Goal: Information Seeking & Learning: Learn about a topic

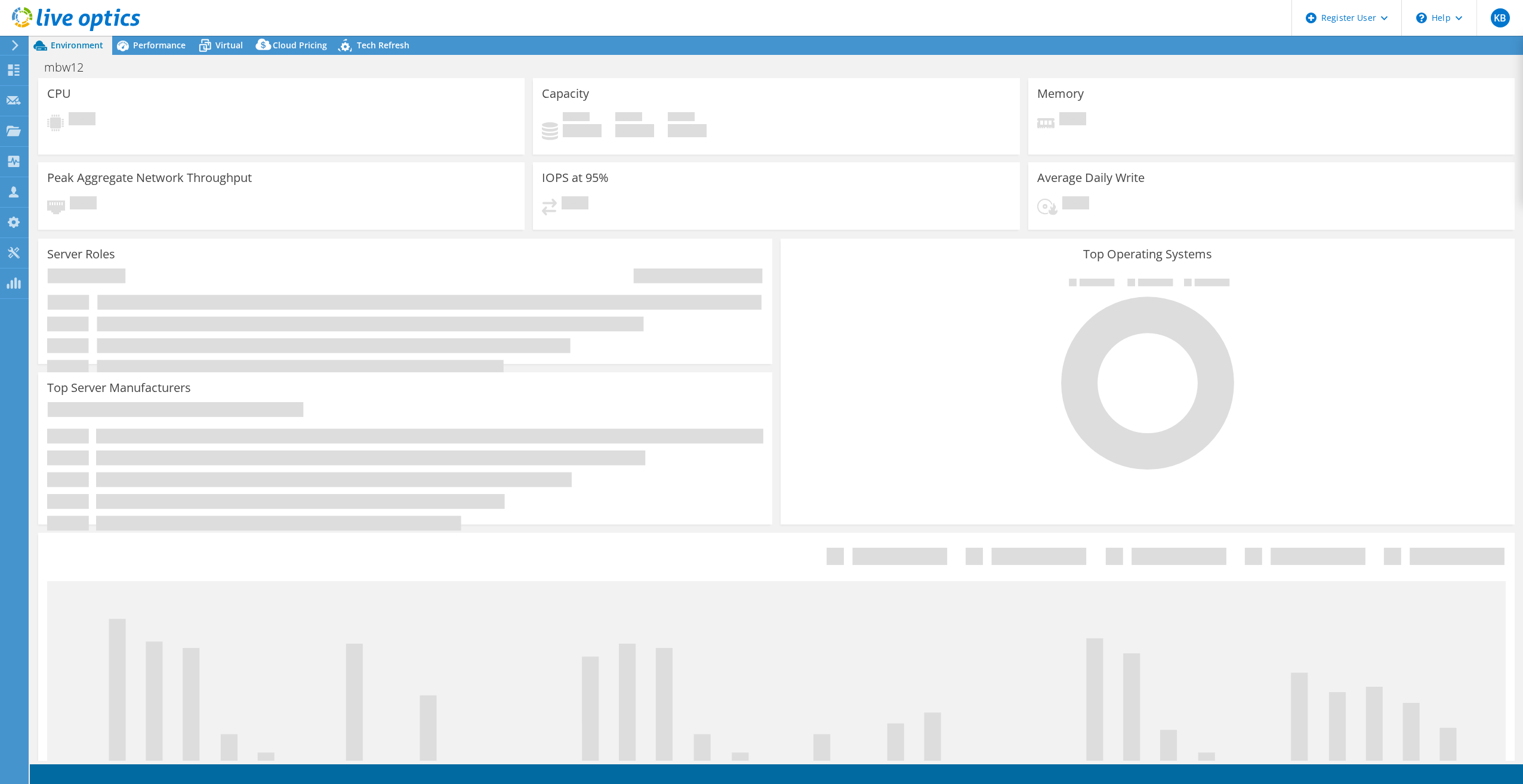
select select "USD"
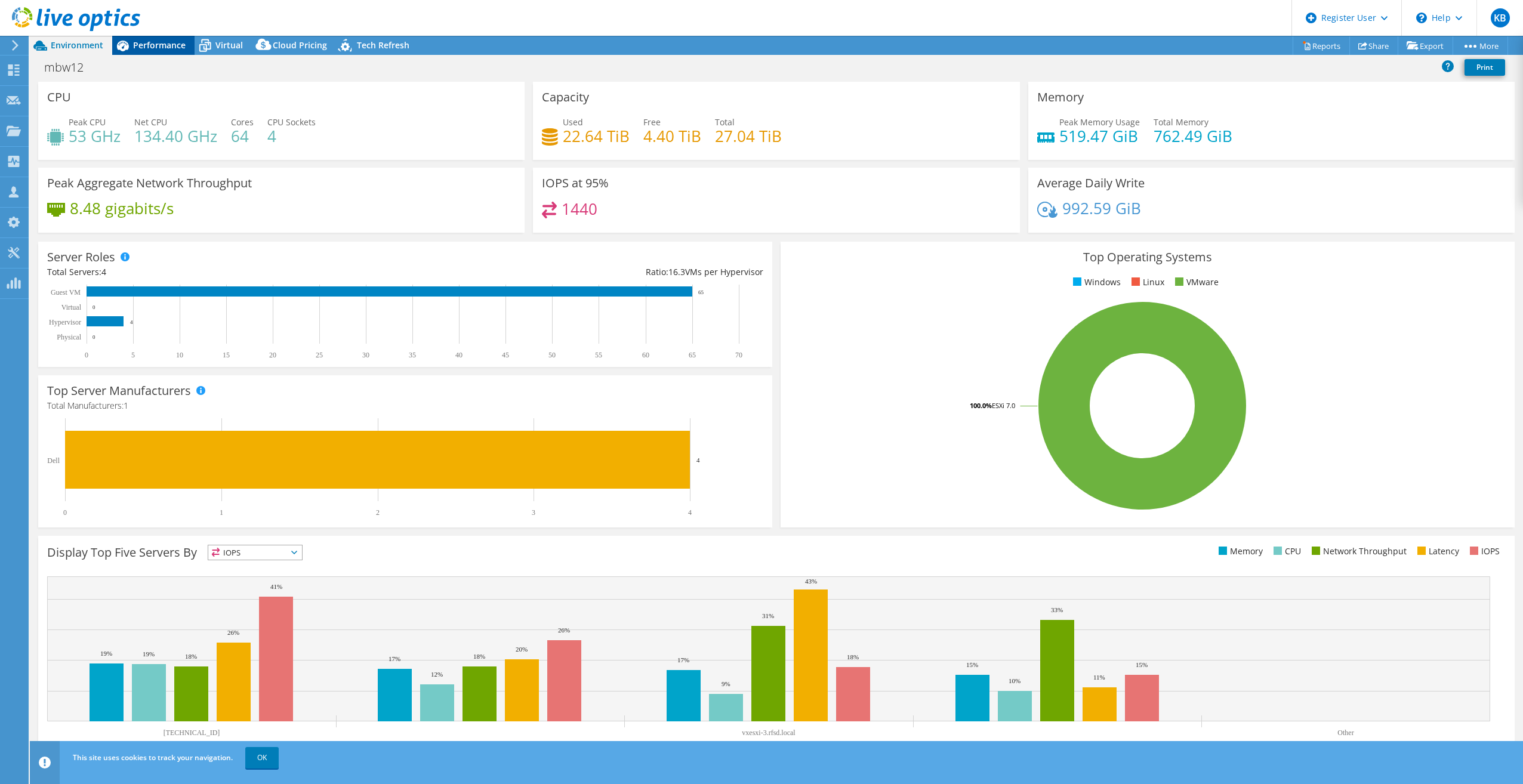
click at [149, 41] on span "Performance" at bounding box center [159, 45] width 53 height 11
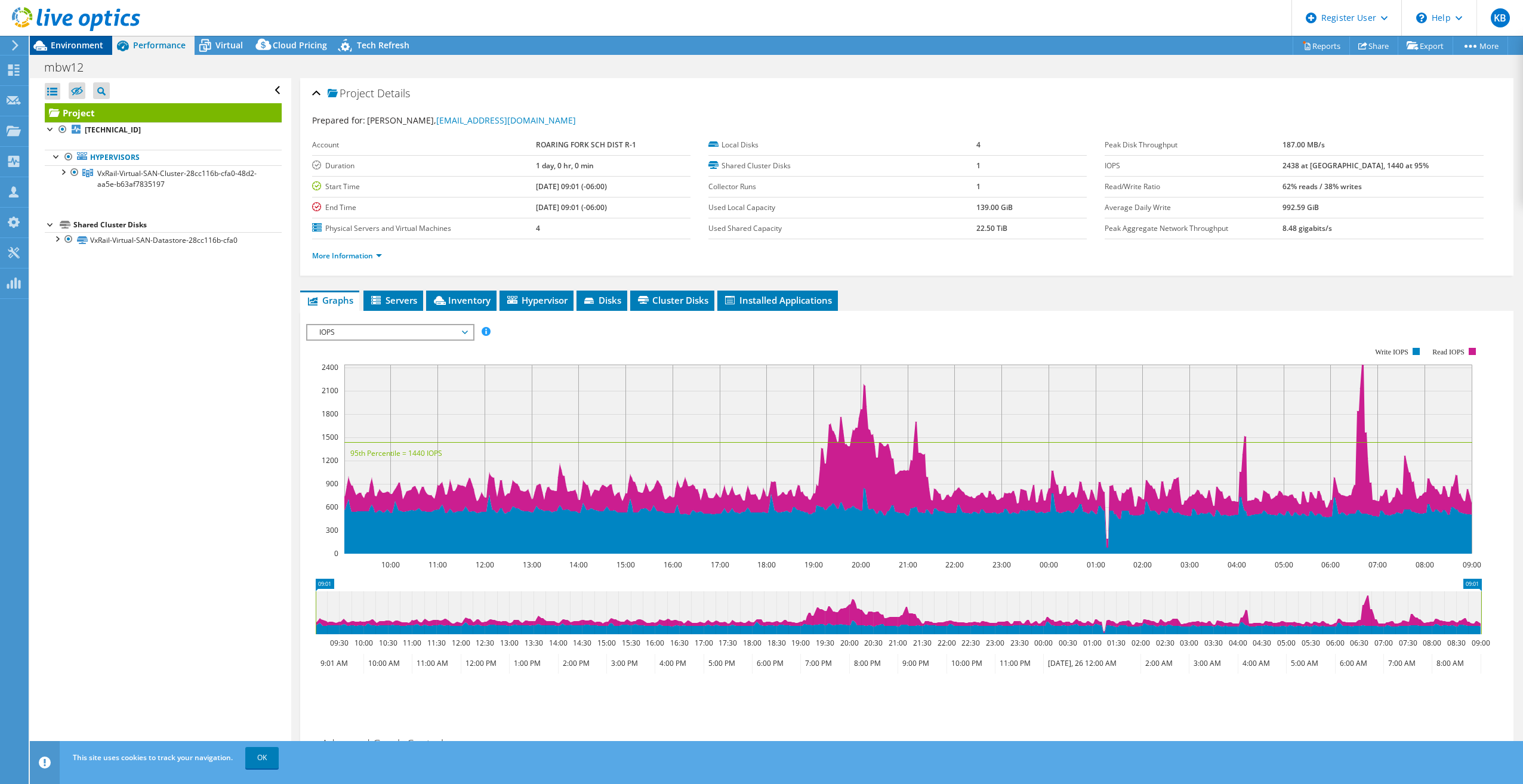
click at [72, 41] on span "Environment" at bounding box center [77, 45] width 53 height 11
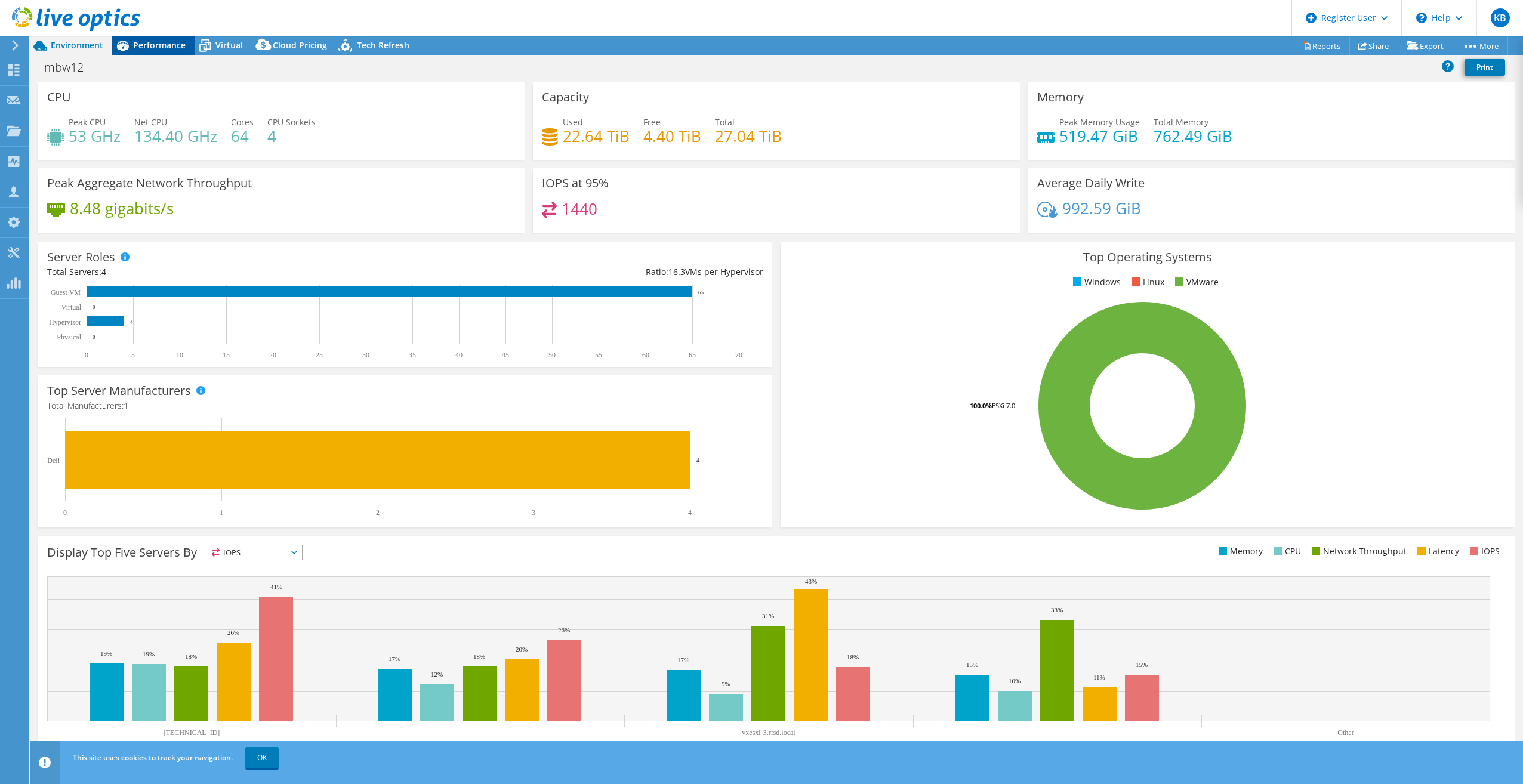
click at [163, 40] on span "Performance" at bounding box center [159, 45] width 53 height 11
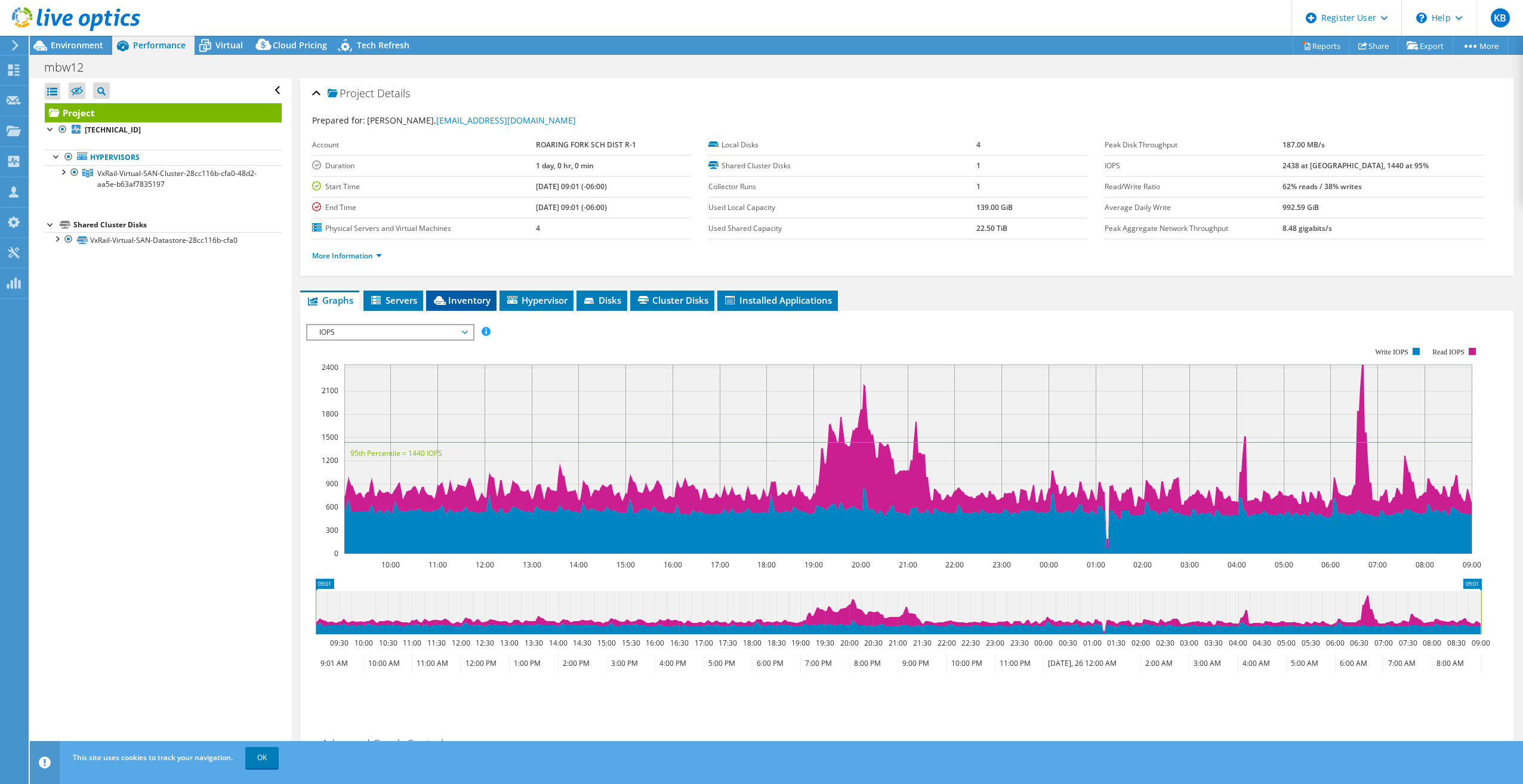
click at [472, 306] on span "Inventory" at bounding box center [461, 300] width 58 height 12
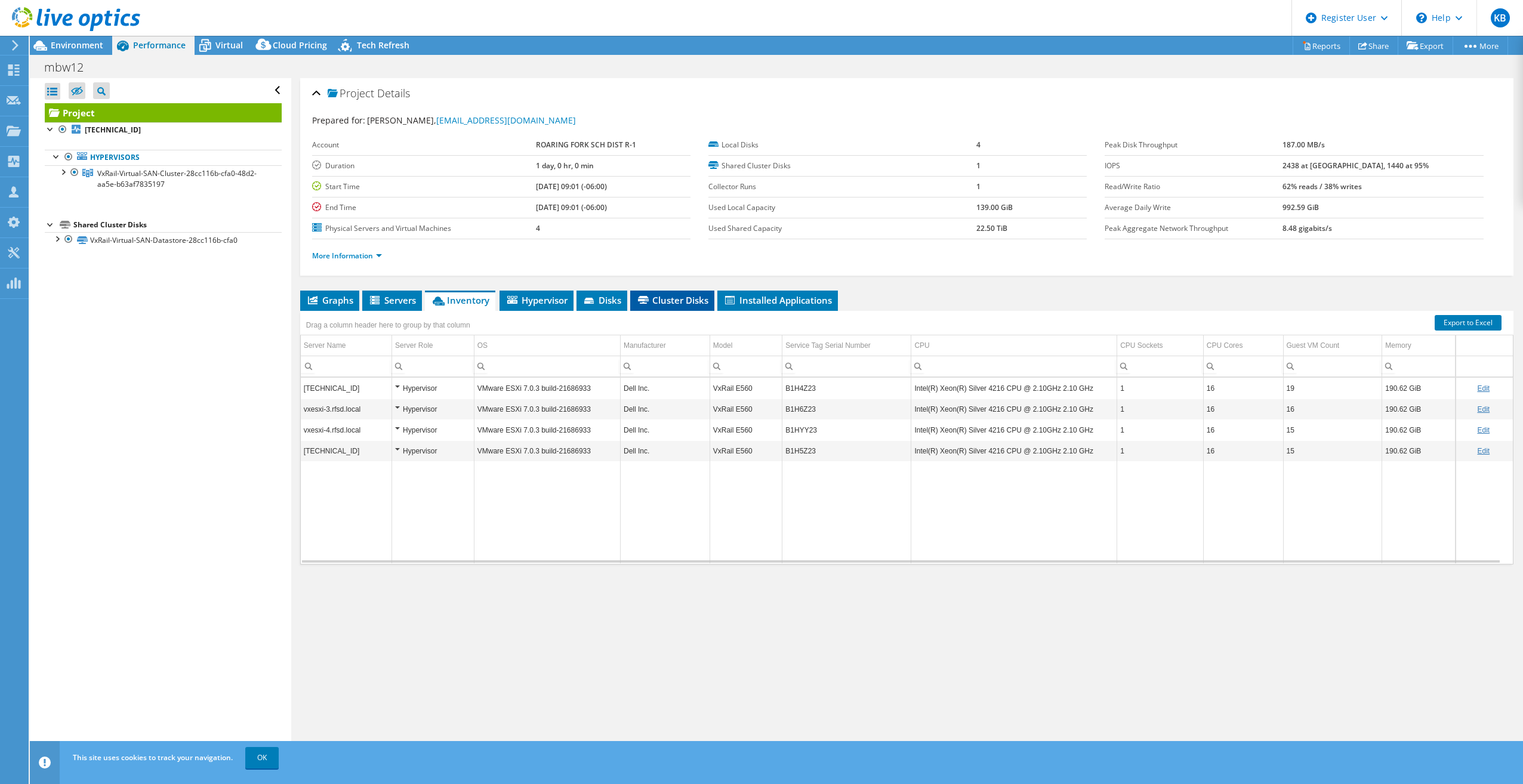
click at [669, 299] on span "Cluster Disks" at bounding box center [672, 300] width 72 height 12
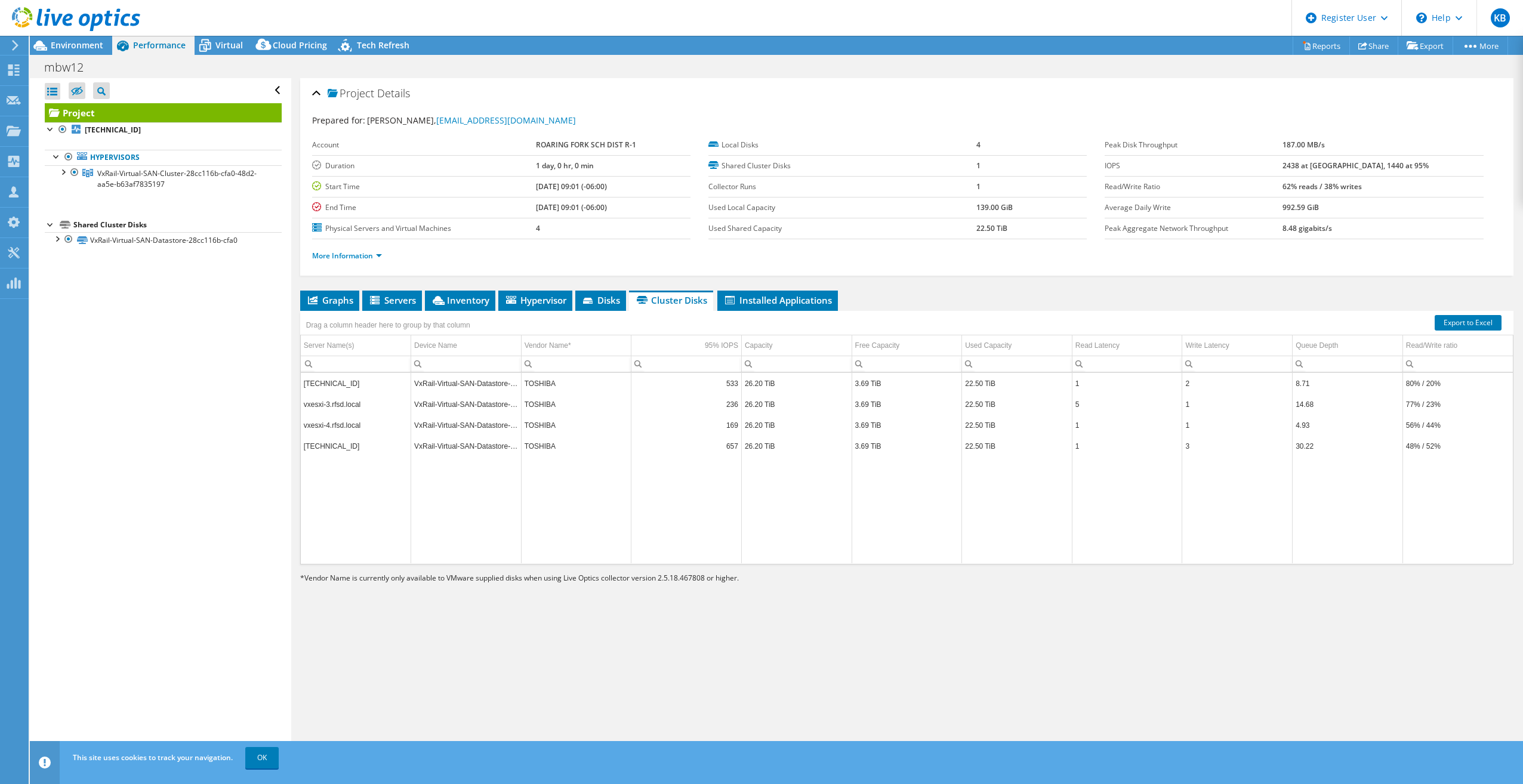
click at [314, 250] on li "More Information" at bounding box center [350, 255] width 77 height 13
click at [322, 256] on link "More Information" at bounding box center [347, 255] width 70 height 10
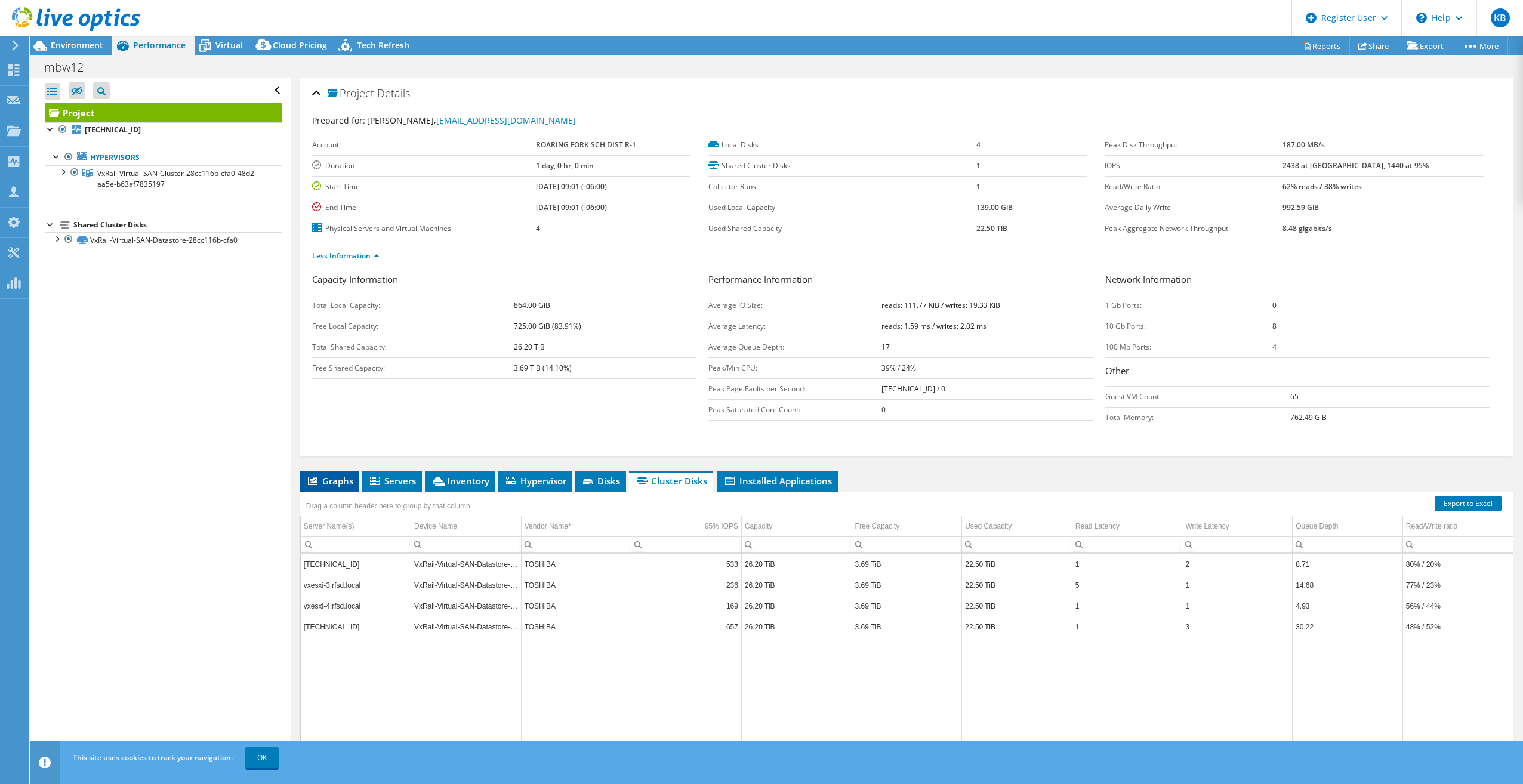
click at [326, 486] on span "Graphs" at bounding box center [330, 481] width 47 height 12
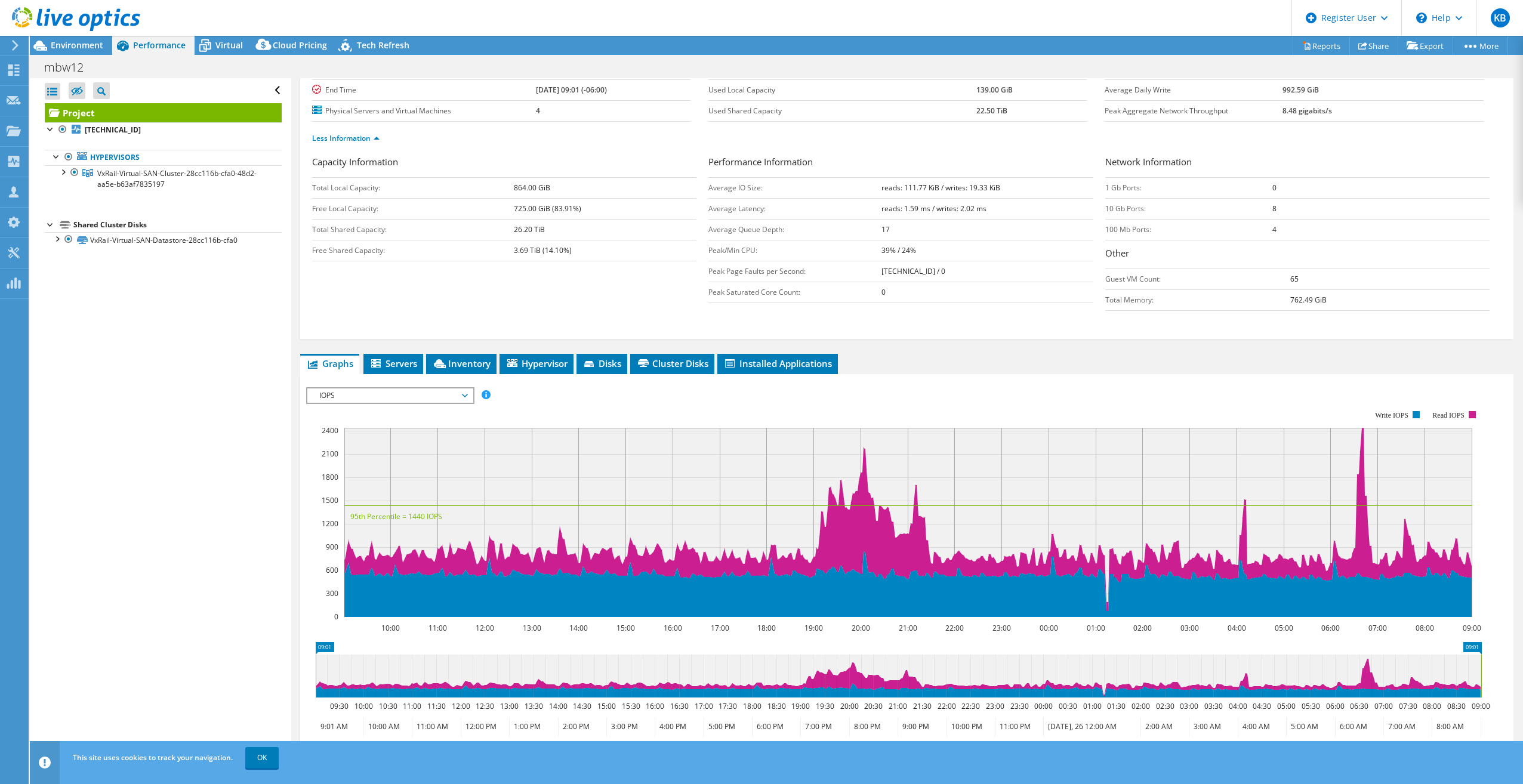
scroll to position [234, 0]
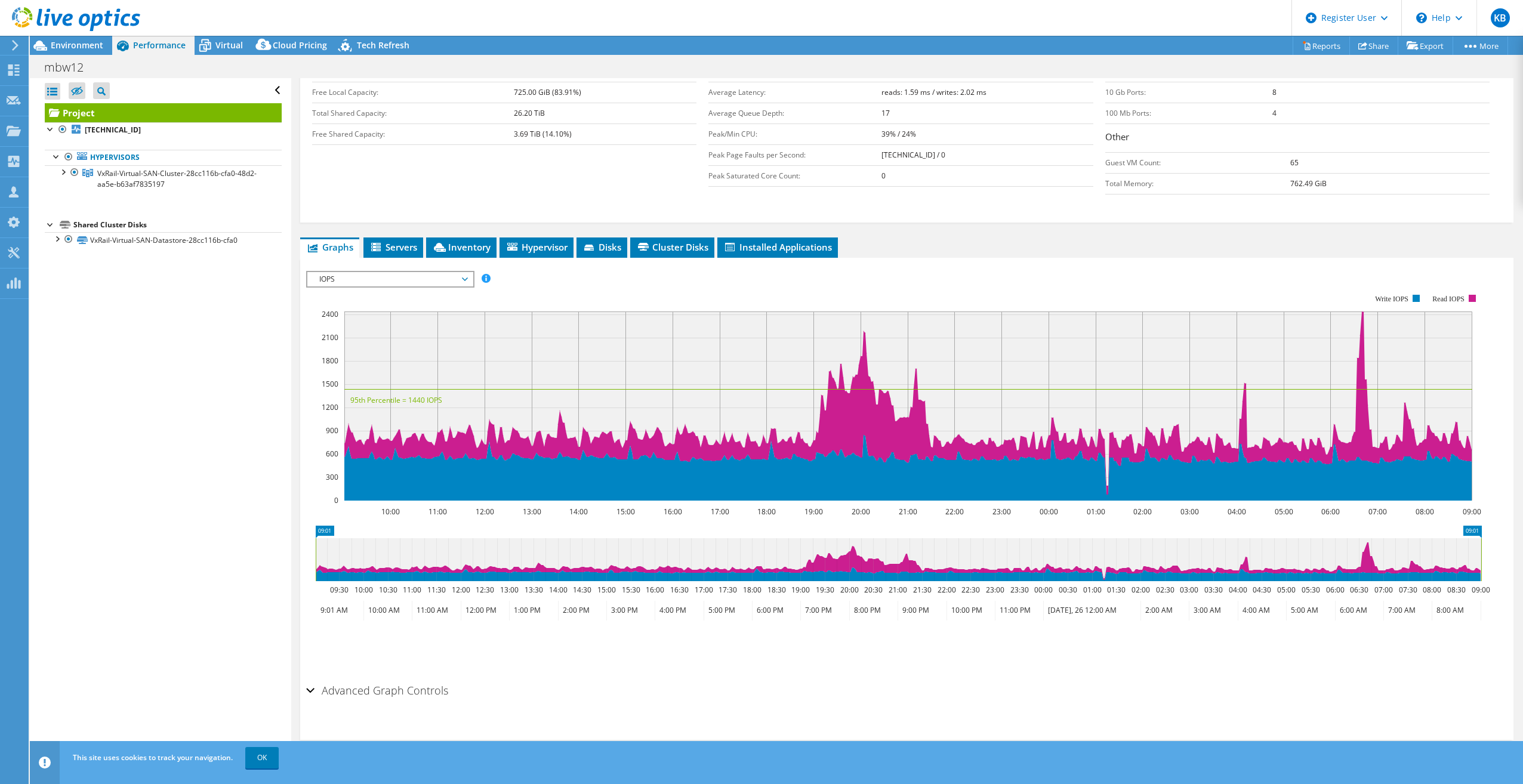
click at [84, 37] on div at bounding box center [70, 20] width 140 height 40
click at [79, 46] on span "Environment" at bounding box center [77, 45] width 53 height 11
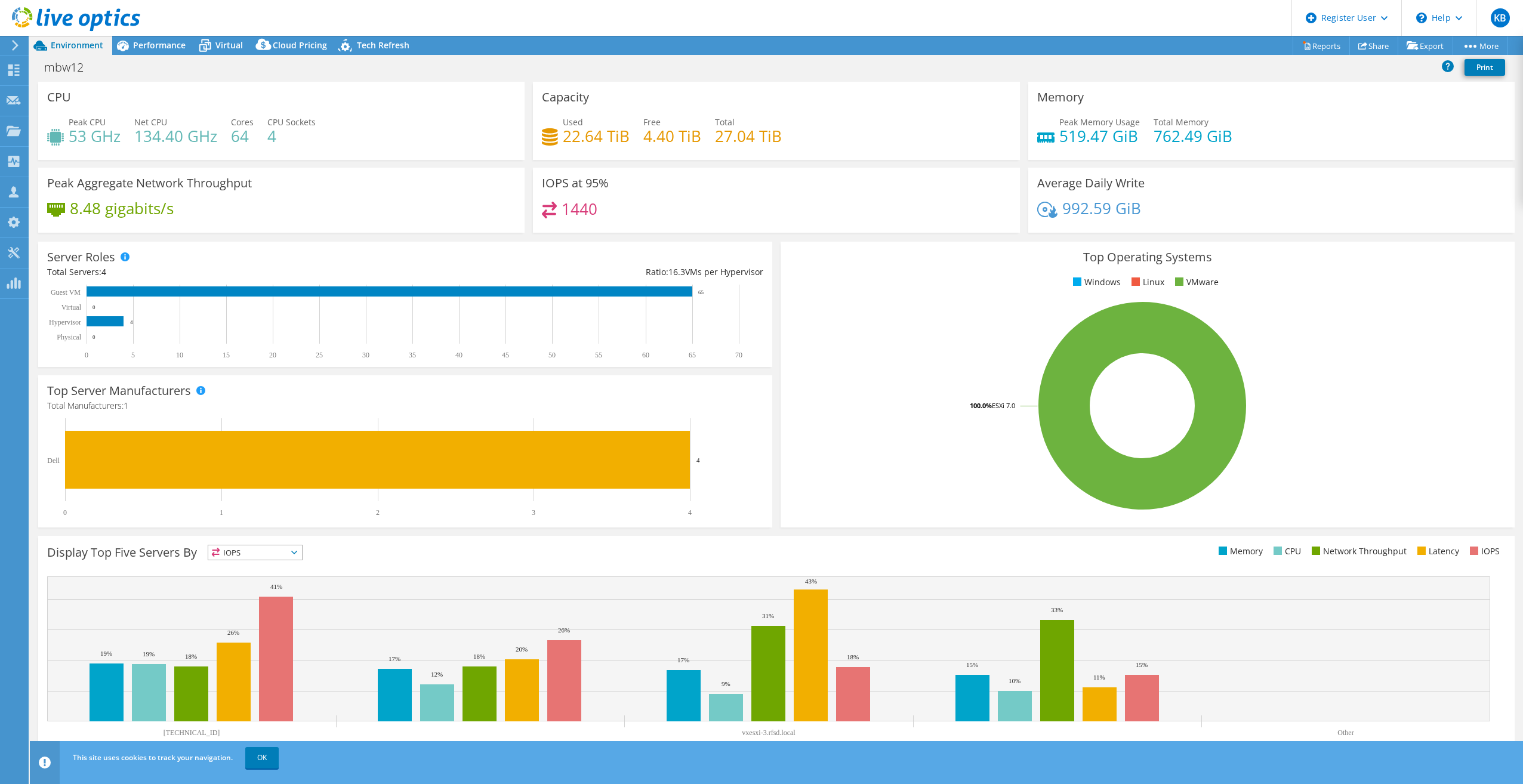
click at [139, 36] on div at bounding box center [70, 20] width 140 height 40
click at [143, 45] on span "Performance" at bounding box center [159, 45] width 53 height 11
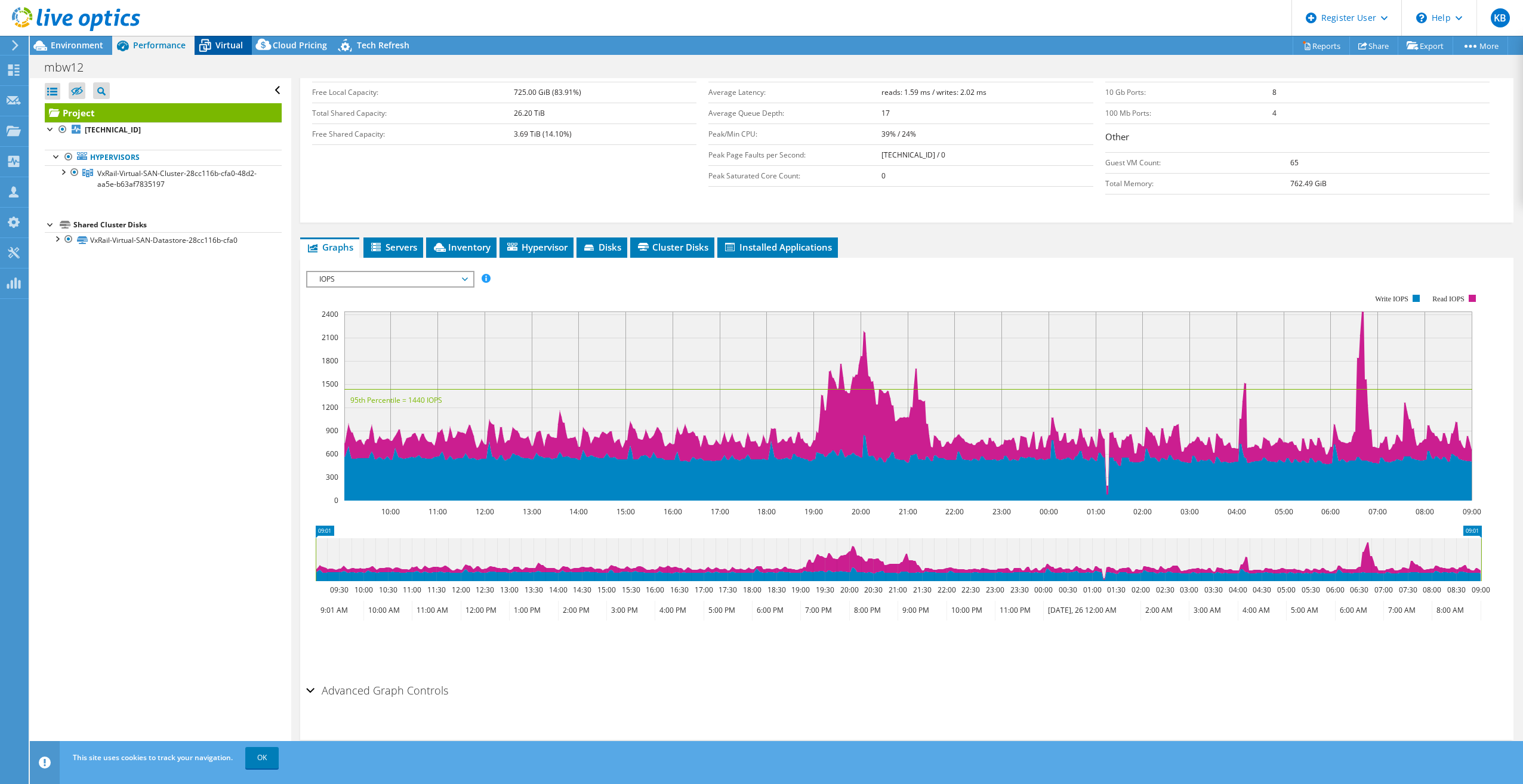
click at [232, 41] on span "Virtual" at bounding box center [229, 45] width 27 height 11
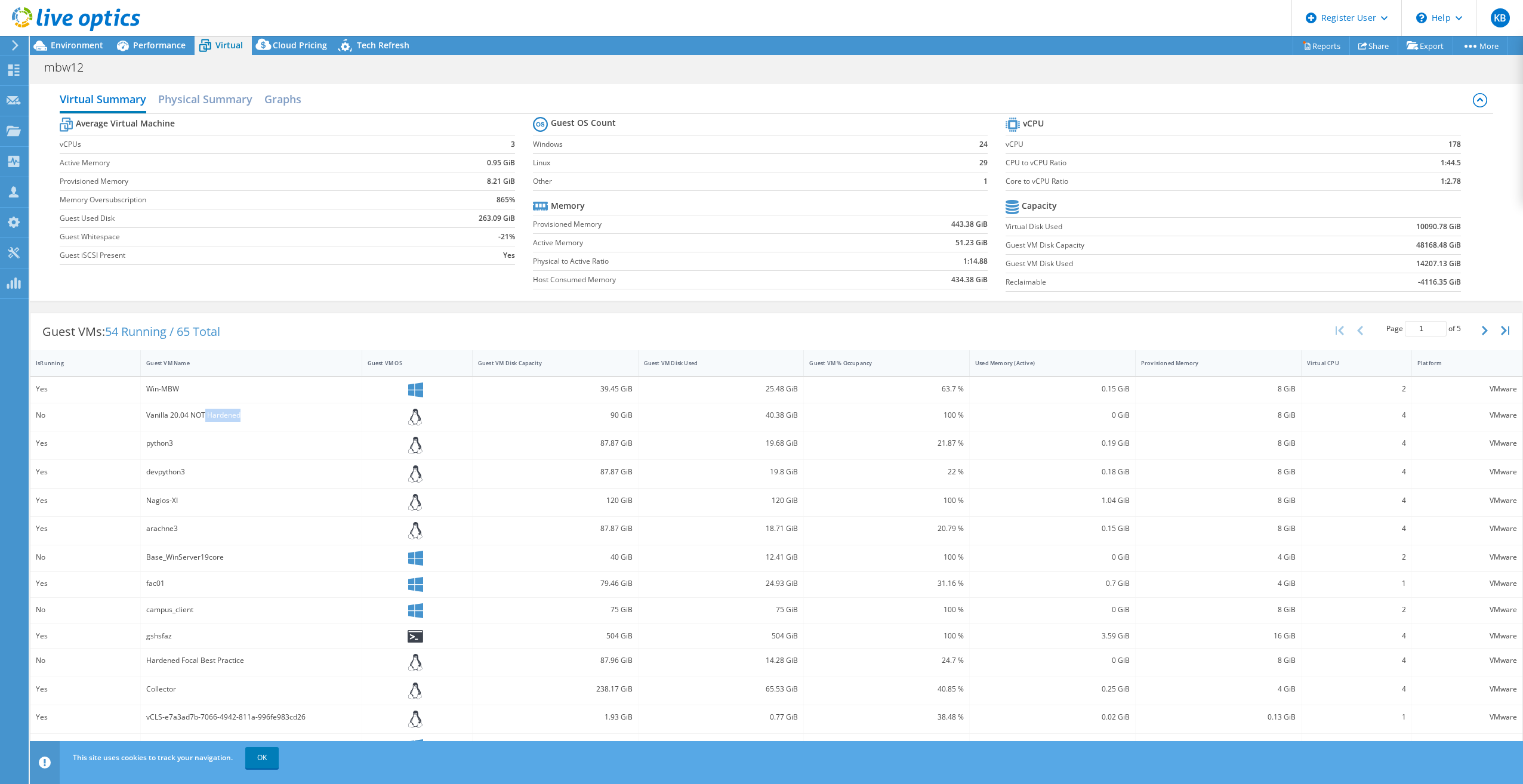
drag, startPoint x: 205, startPoint y: 415, endPoint x: 256, endPoint y: 418, distance: 51.1
click at [256, 418] on div "Vanilla 20.04 NOT Hardened" at bounding box center [251, 415] width 209 height 13
drag, startPoint x: 256, startPoint y: 418, endPoint x: 275, endPoint y: 284, distance: 135.3
click at [275, 284] on div "Average Virtual Machine vCPUs 3 Active Memory 0.95 GiB Provisioned Memory 8.21 …" at bounding box center [776, 205] width 1434 height 184
click at [748, 361] on div "Guest VM Disk Used" at bounding box center [714, 363] width 140 height 8
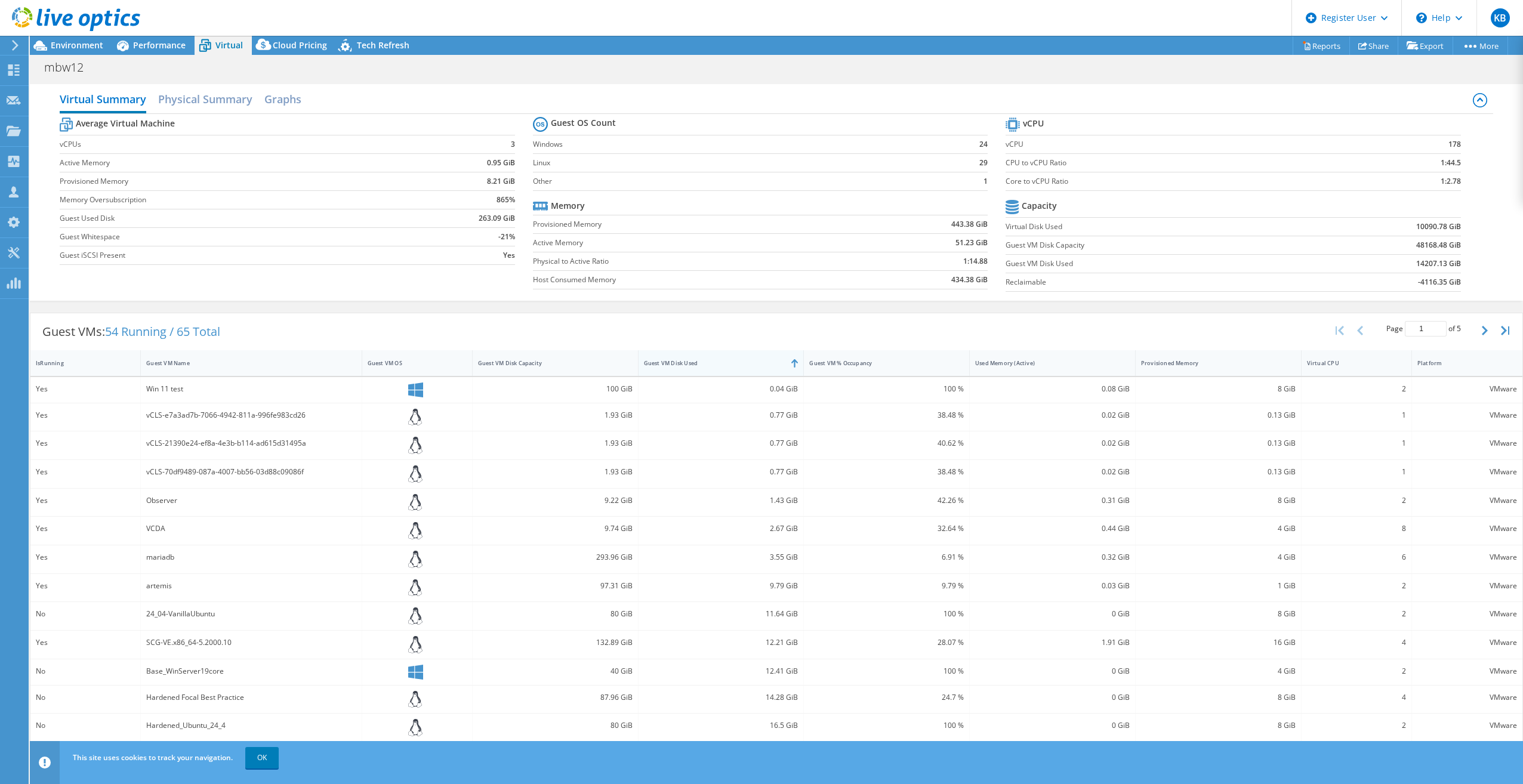
click at [737, 369] on div "Guest VM Disk Used" at bounding box center [714, 363] width 151 height 18
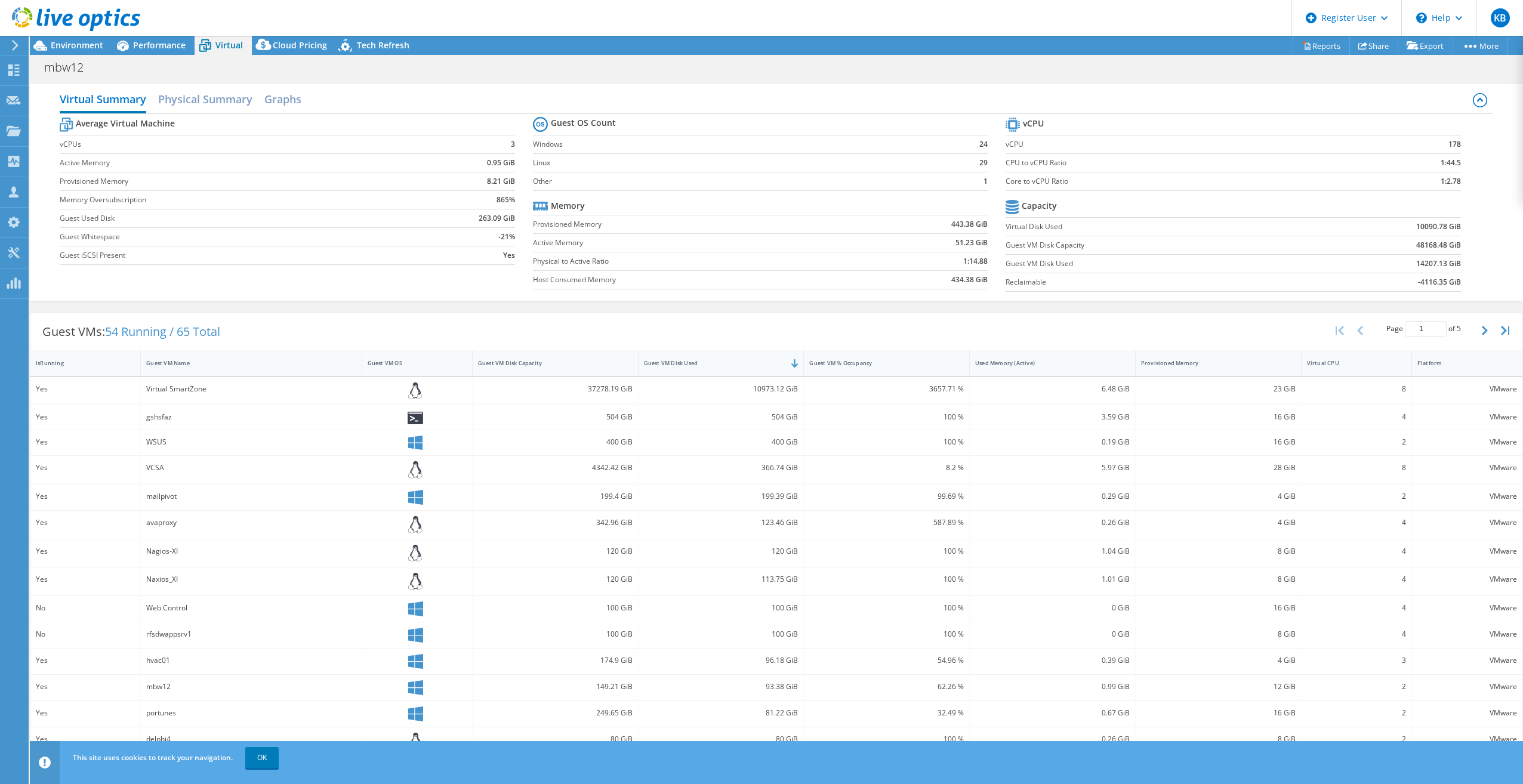
scroll to position [27, 0]
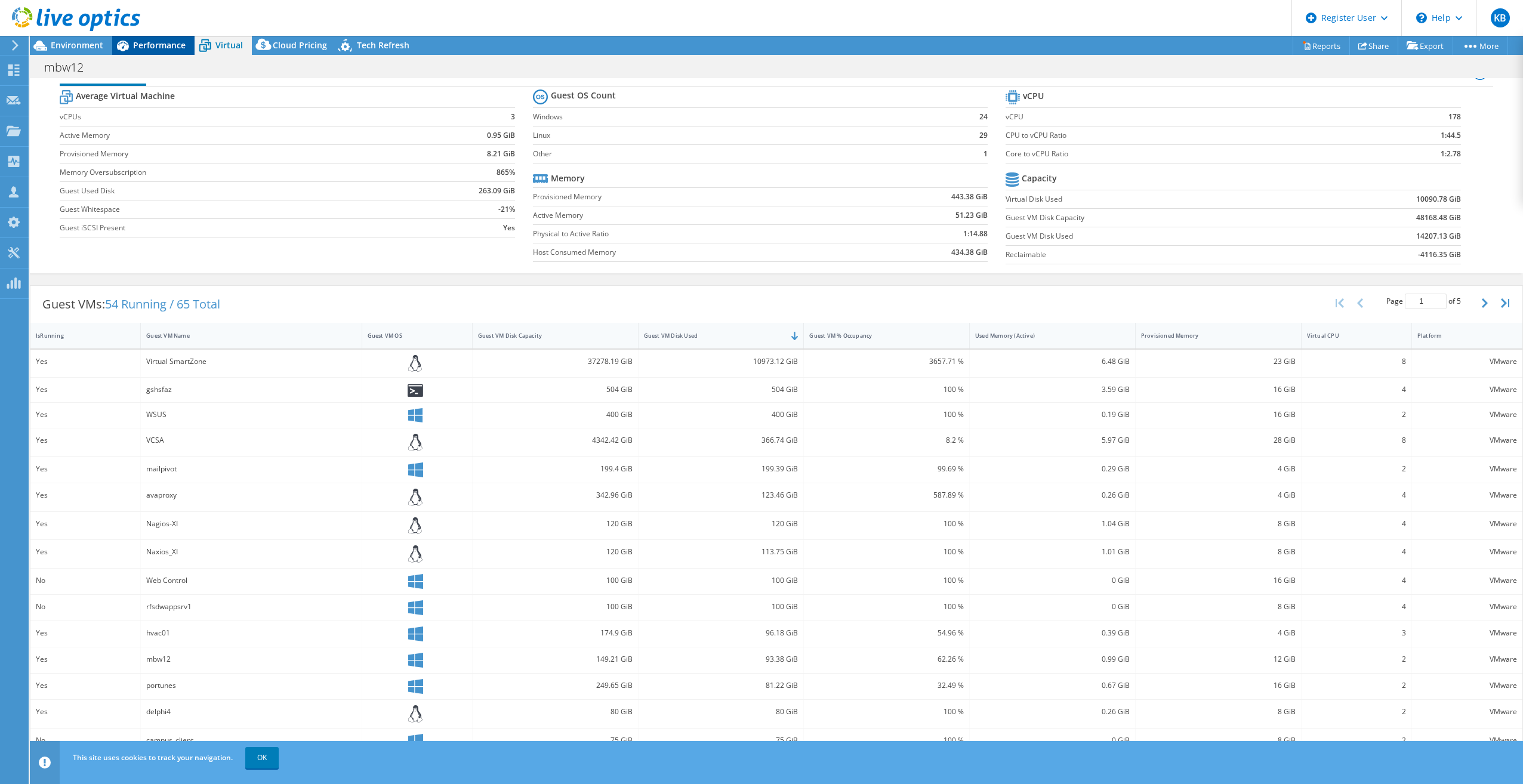
click at [163, 46] on span "Performance" at bounding box center [159, 45] width 53 height 11
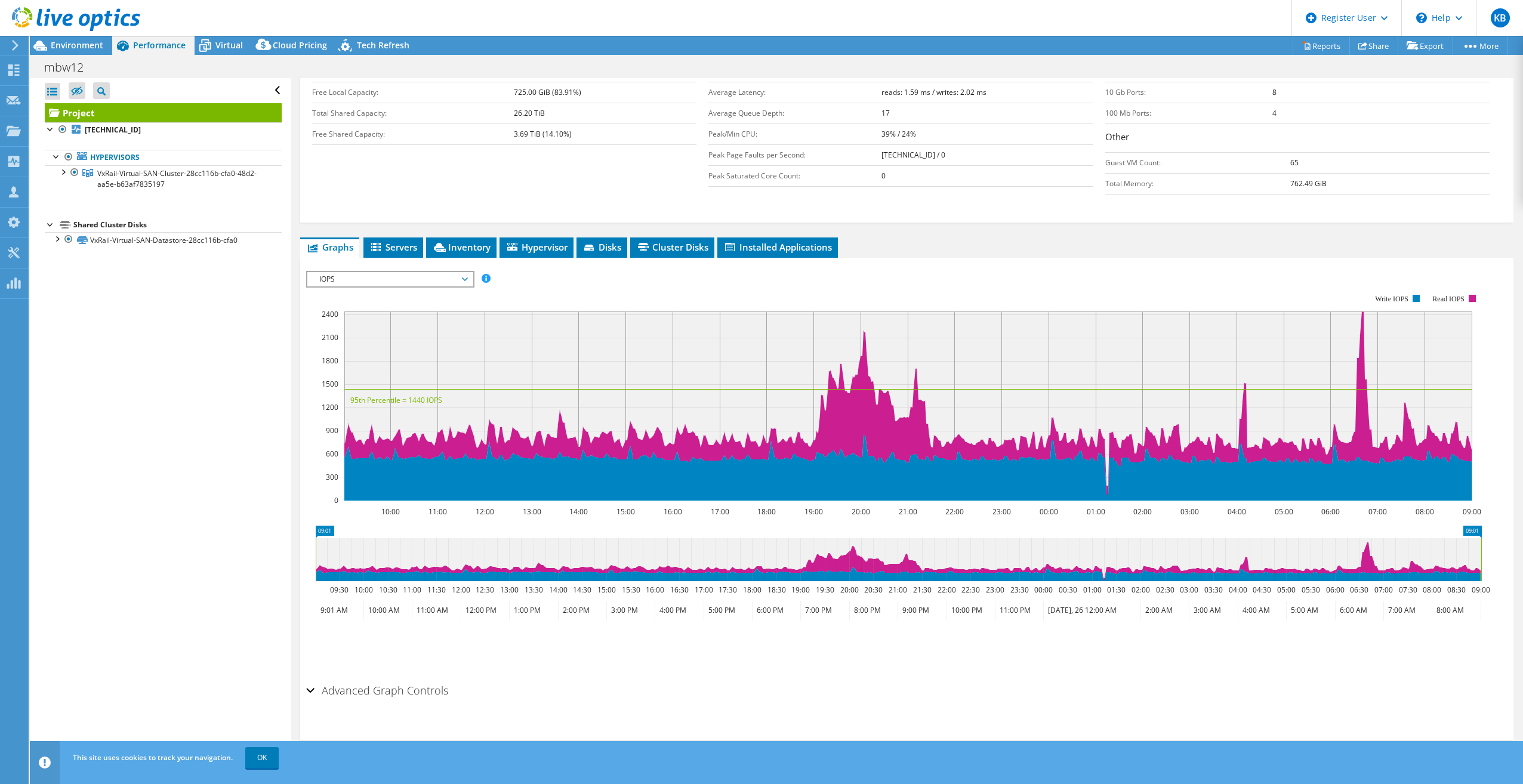
scroll to position [0, 0]
click at [422, 279] on span "IOPS" at bounding box center [390, 279] width 154 height 14
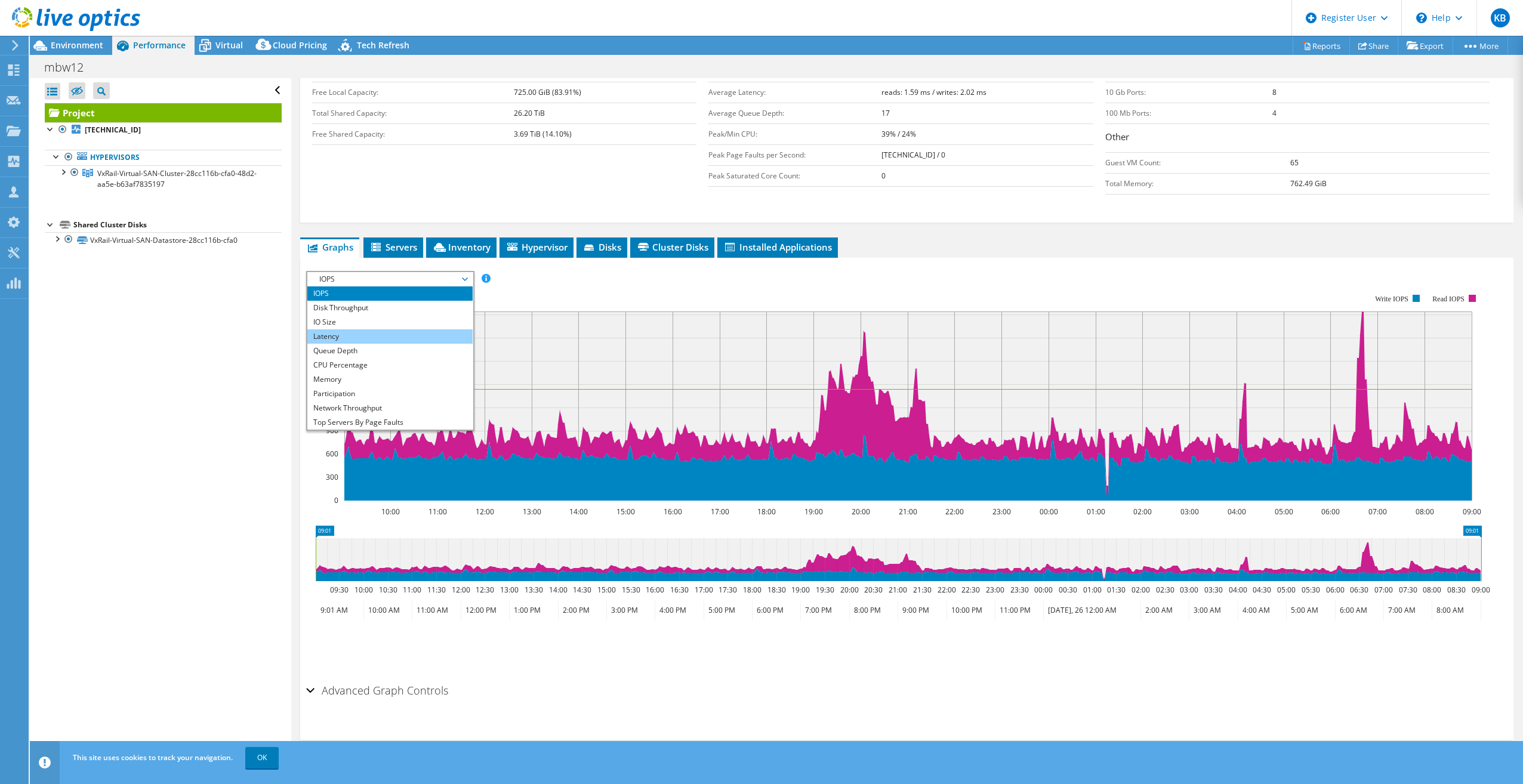
click at [386, 330] on li "Latency" at bounding box center [390, 337] width 166 height 14
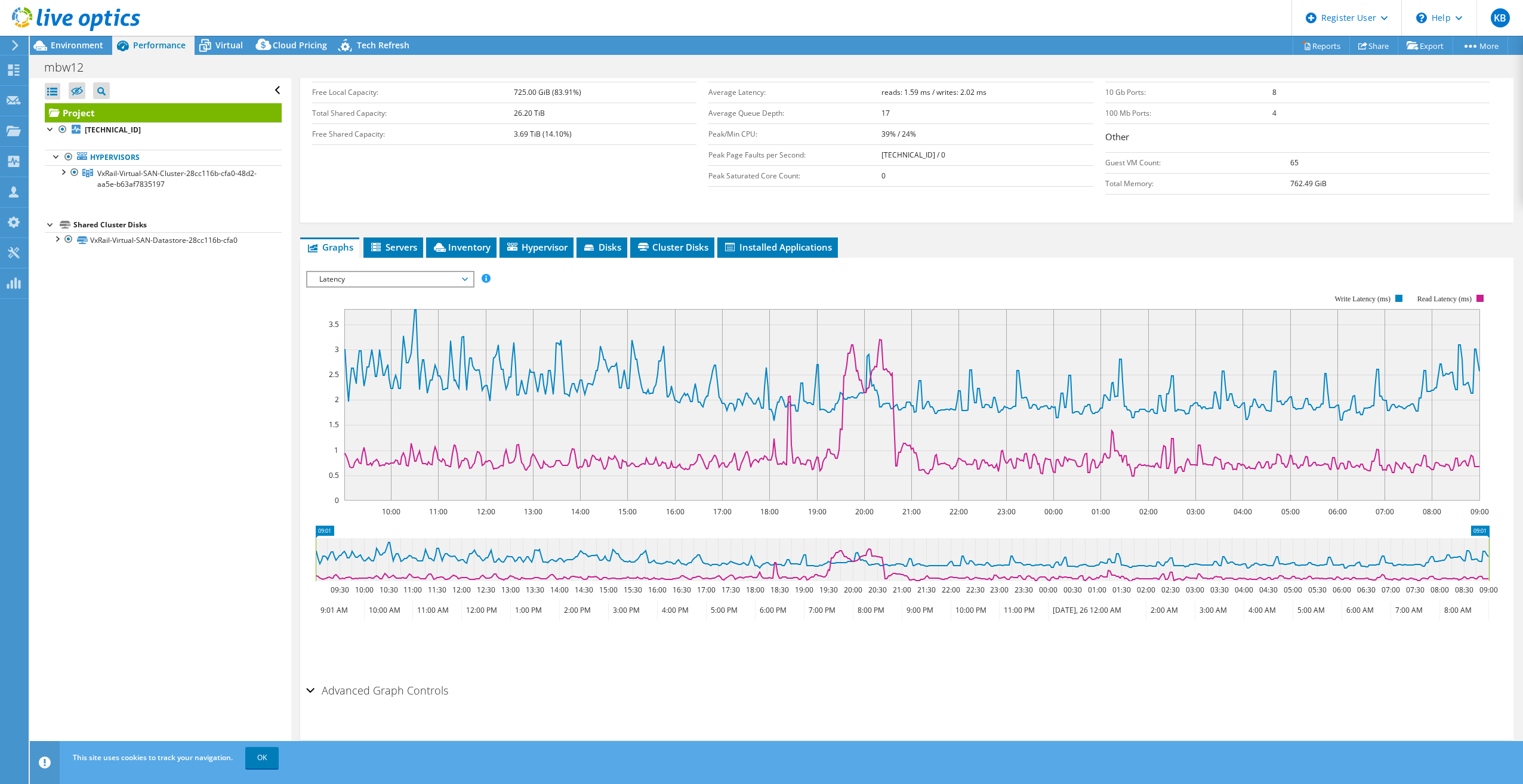
click at [347, 281] on span "Latency" at bounding box center [390, 279] width 154 height 14
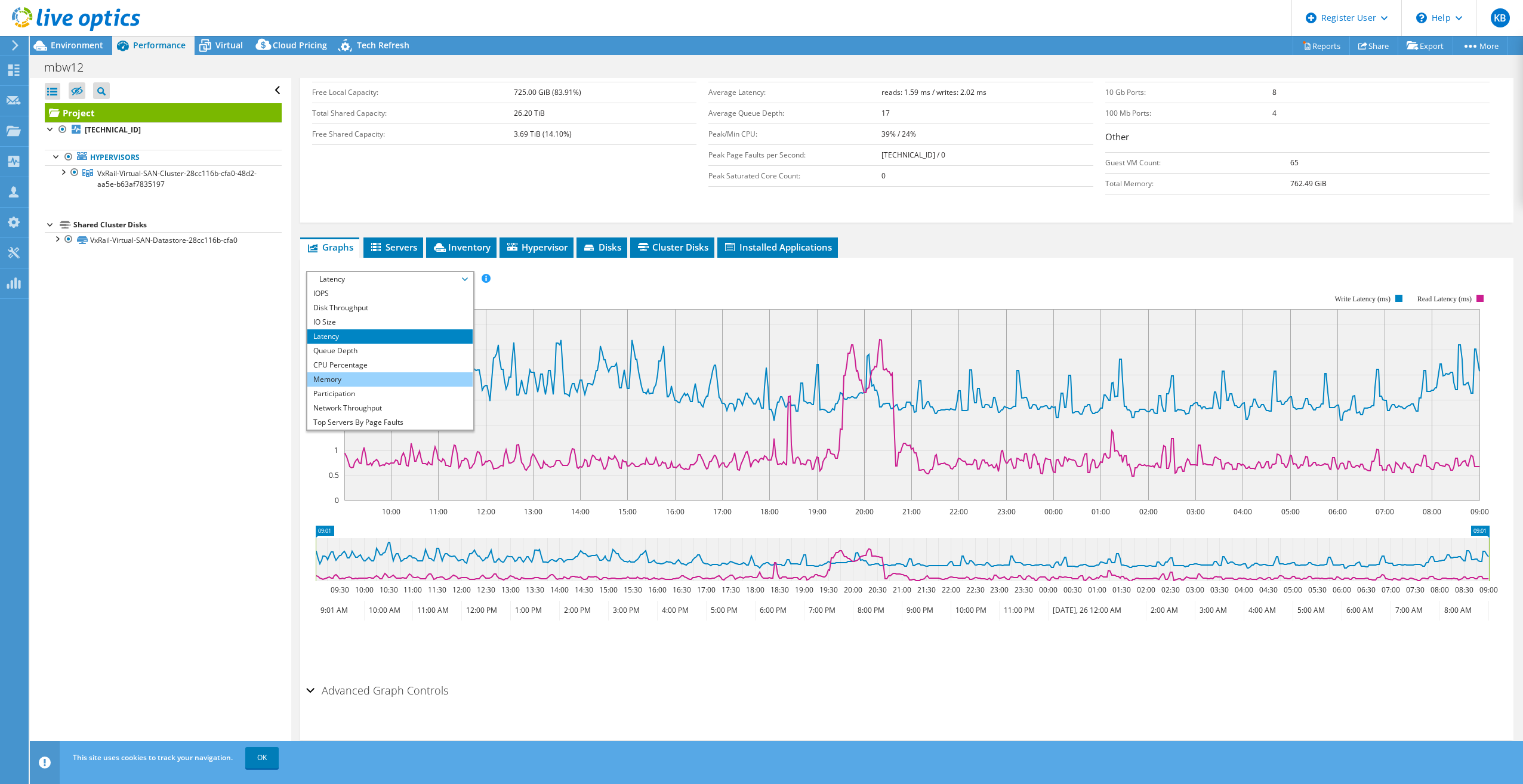
click at [342, 373] on li "Memory" at bounding box center [390, 380] width 166 height 14
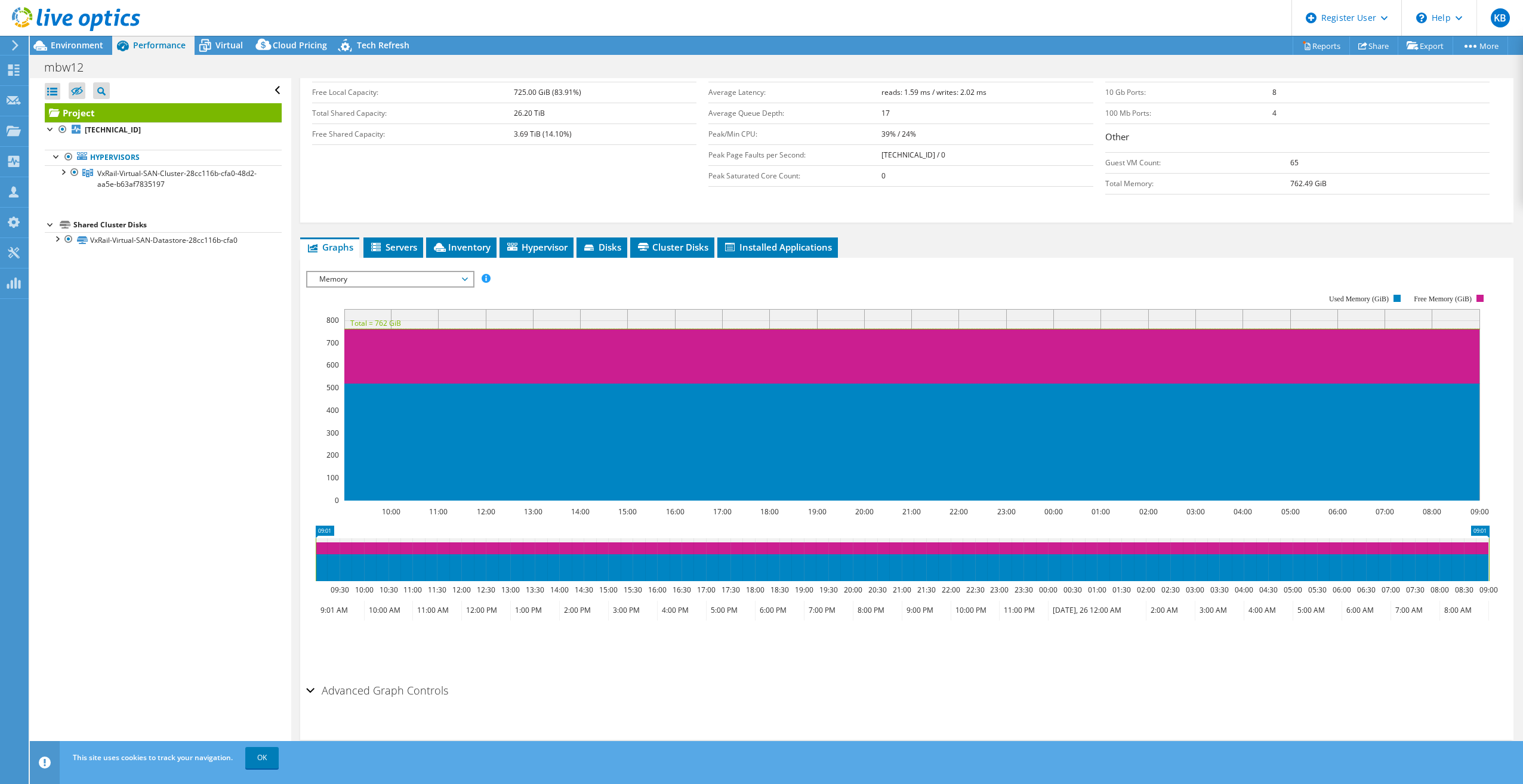
click at [332, 277] on span "Memory" at bounding box center [390, 279] width 154 height 14
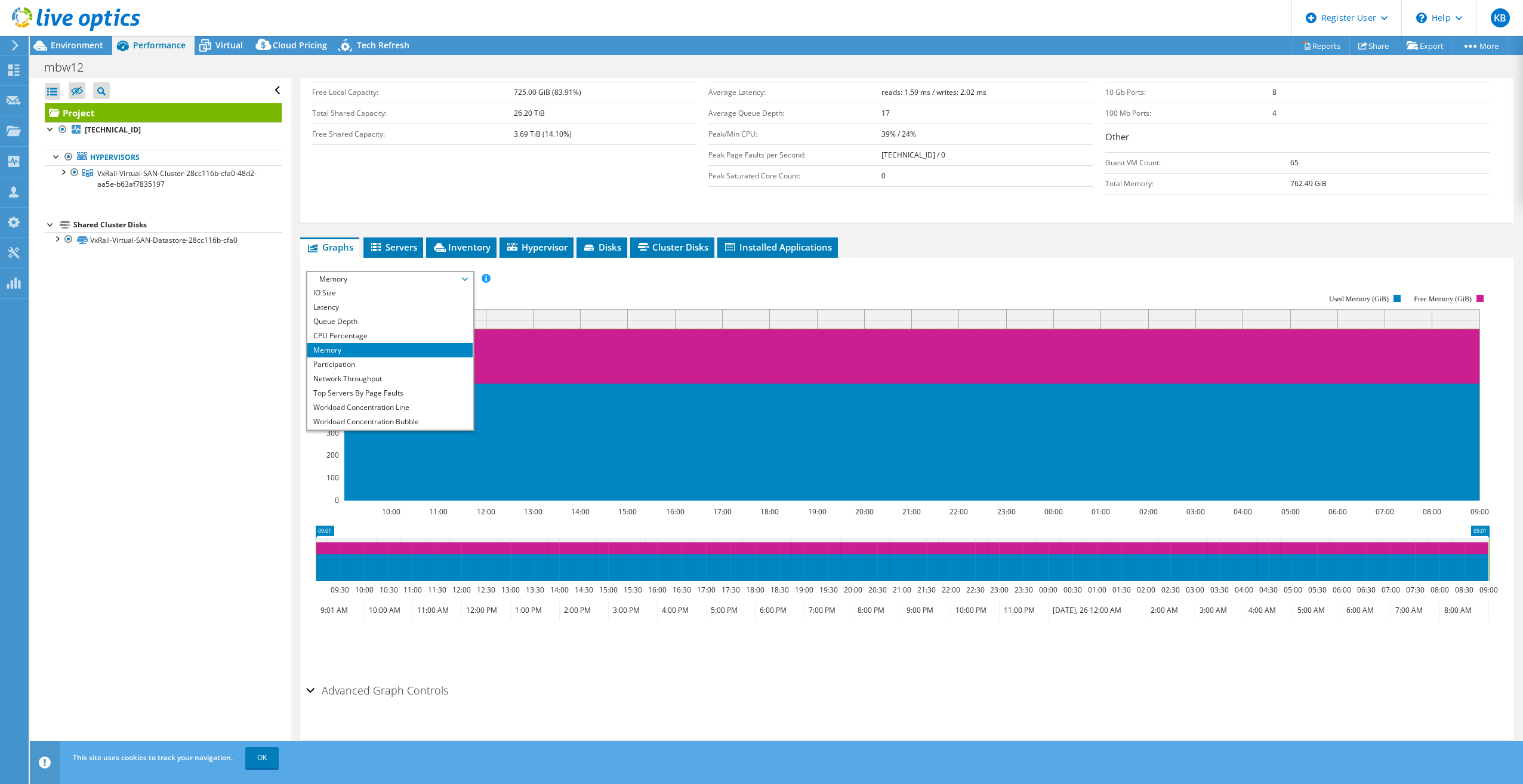
scroll to position [43, 0]
click at [350, 402] on li "Workload Concentration Bubble" at bounding box center [390, 408] width 166 height 14
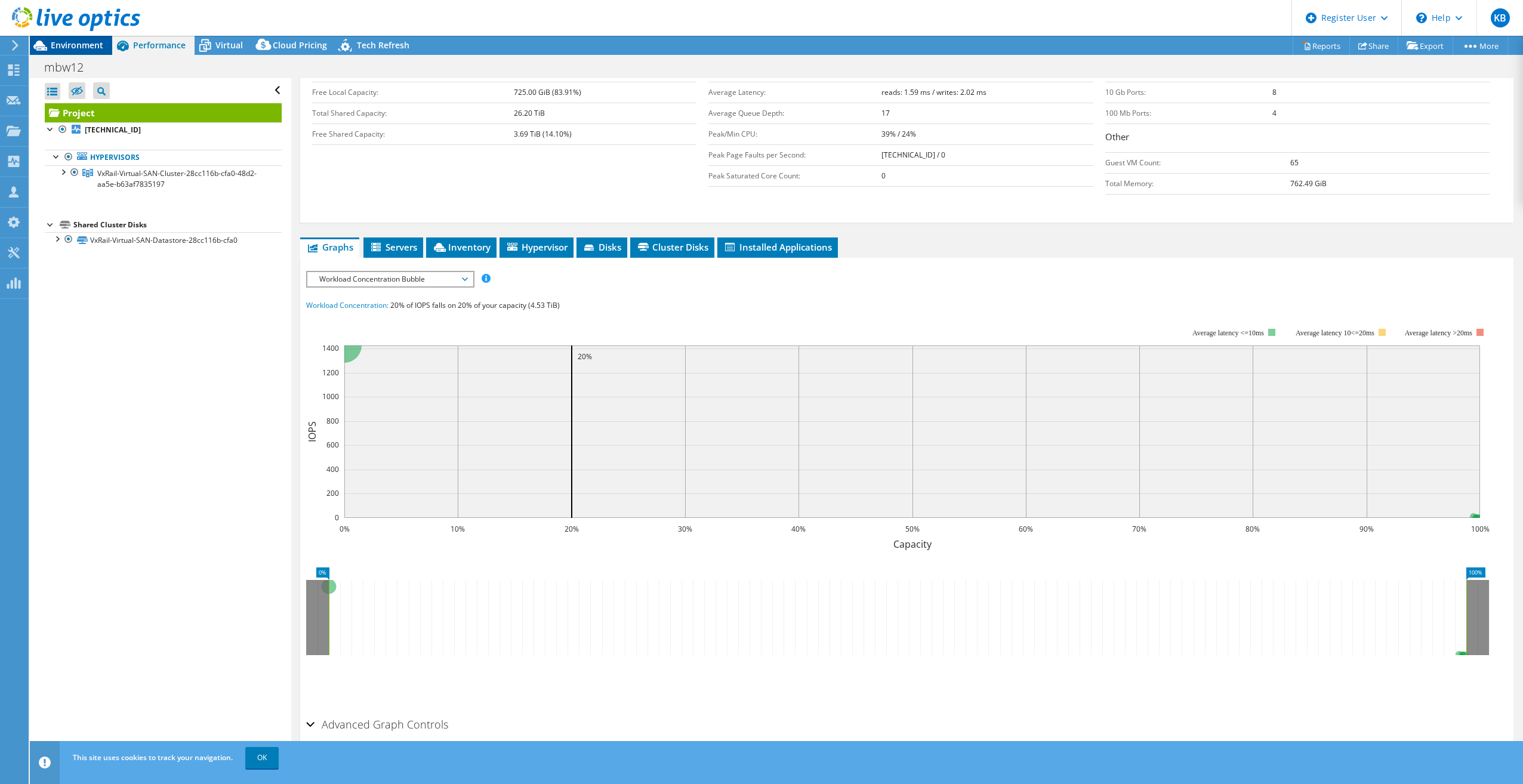
click at [94, 41] on span "Environment" at bounding box center [77, 45] width 53 height 11
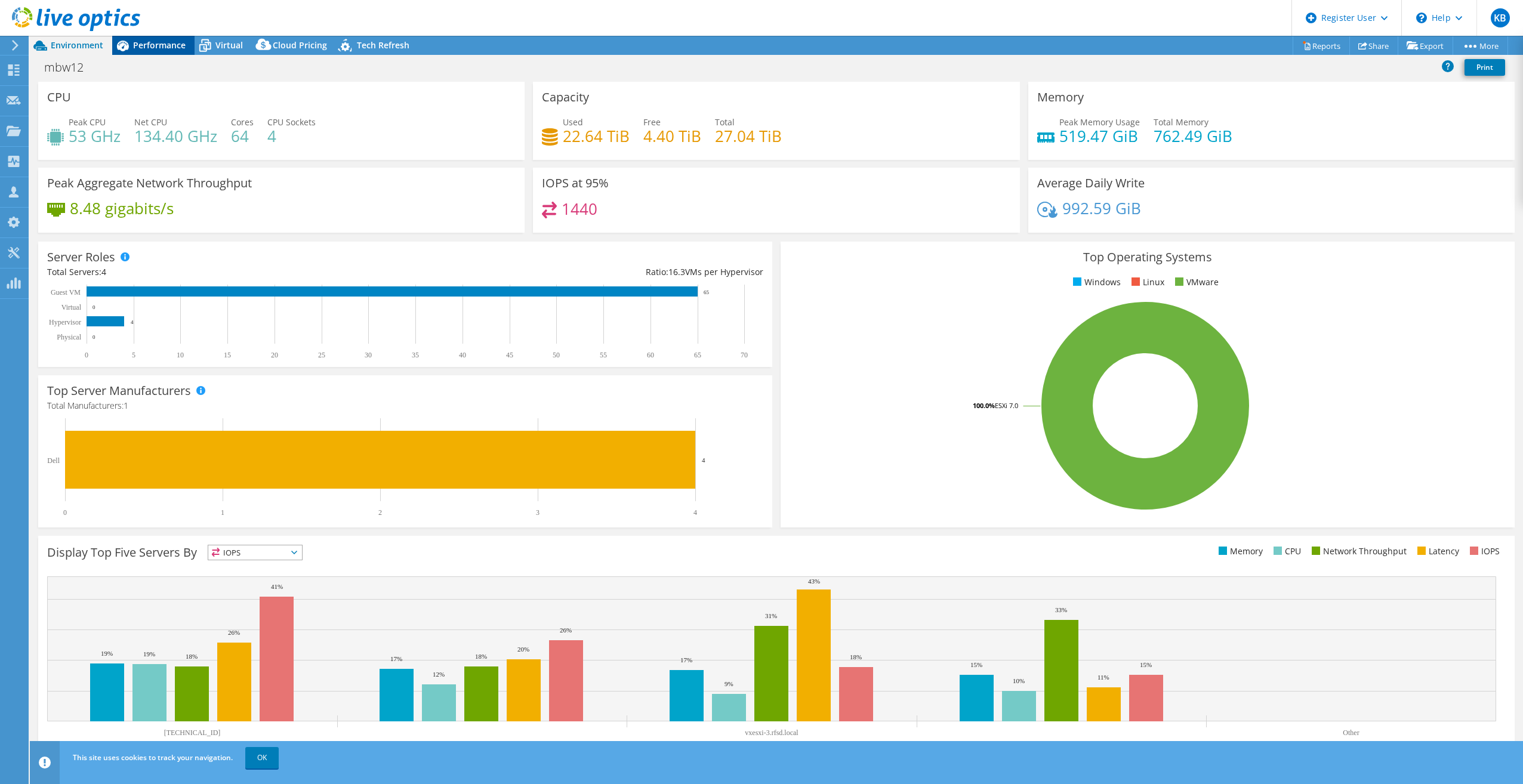
click at [170, 50] on span "Performance" at bounding box center [159, 45] width 53 height 11
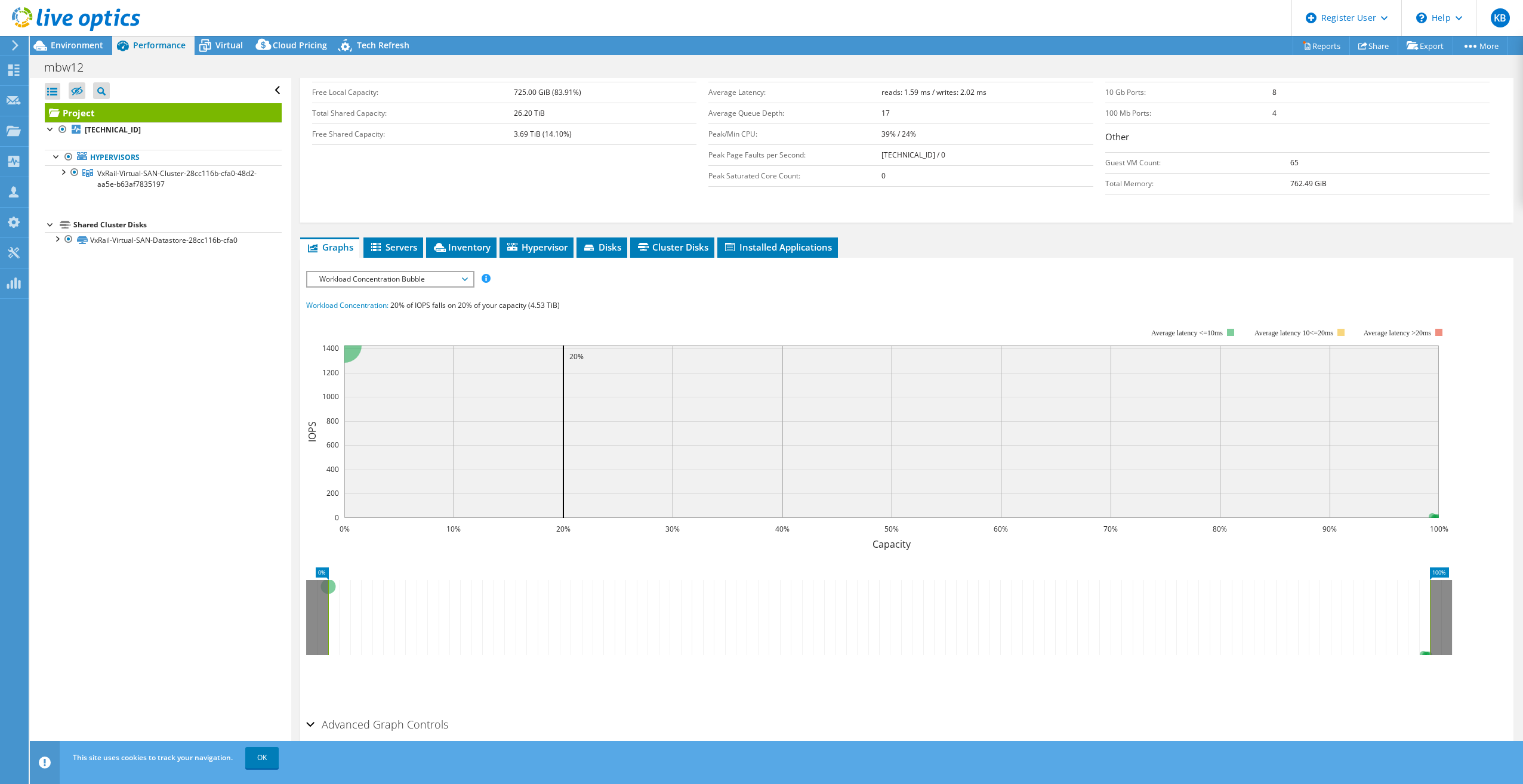
click at [407, 265] on div "IOPS Disk Throughput IO Size Latency Queue Depth CPU Percentage Memory Page Fau…" at bounding box center [907, 489] width 1201 height 447
click at [397, 252] on span "Servers" at bounding box center [393, 247] width 48 height 12
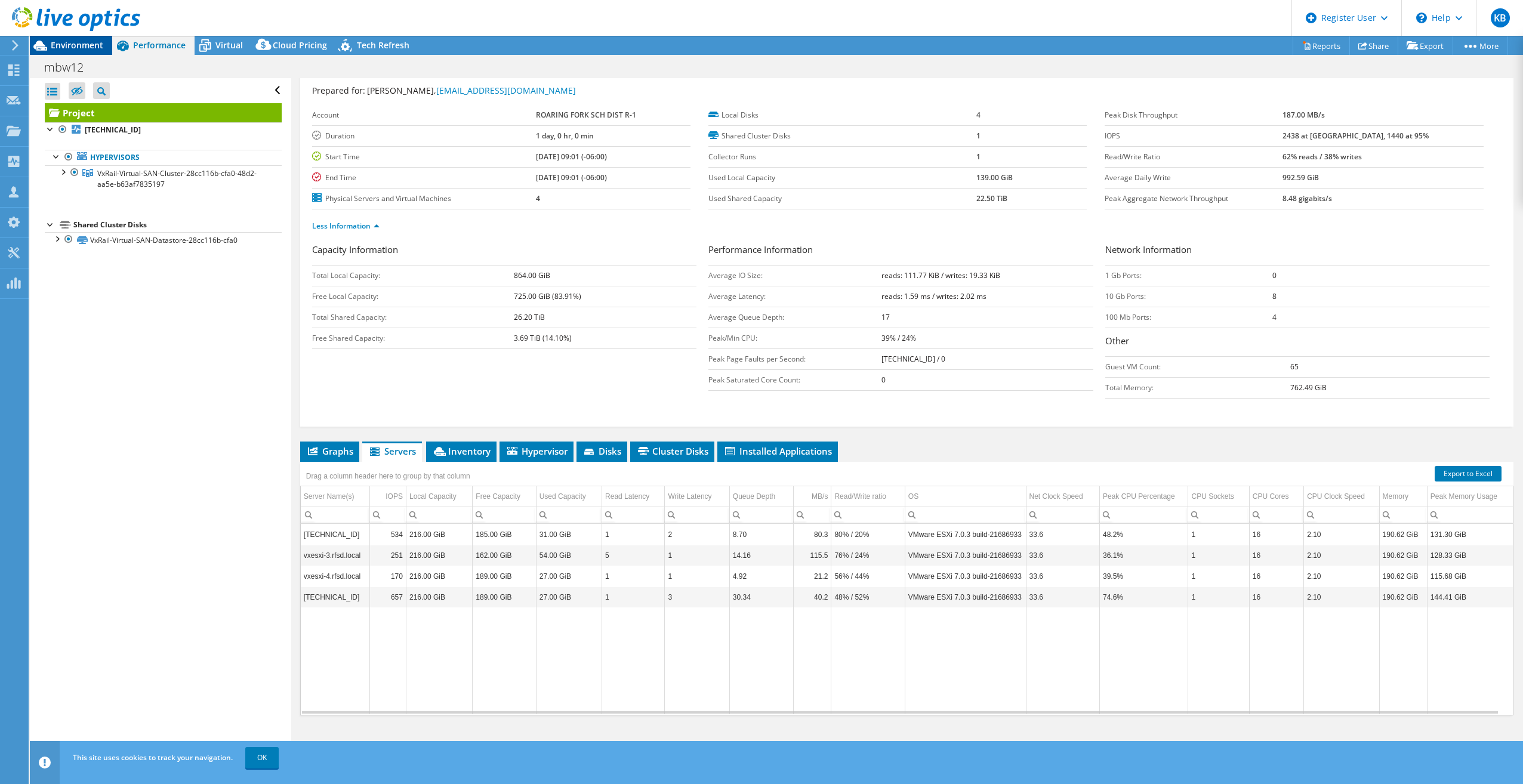
click at [55, 44] on span "Environment" at bounding box center [77, 45] width 53 height 11
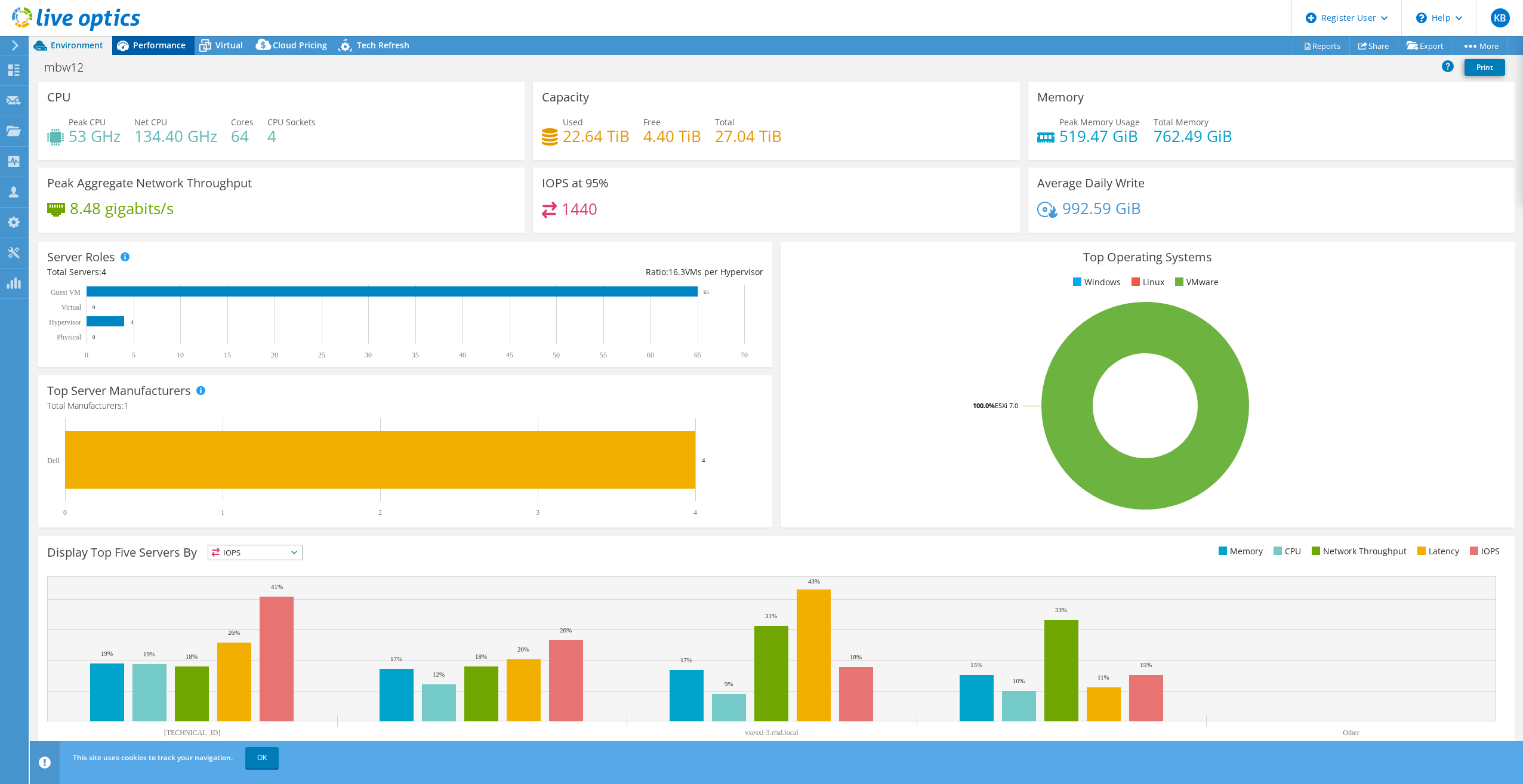
click at [167, 44] on span "Performance" at bounding box center [159, 45] width 53 height 11
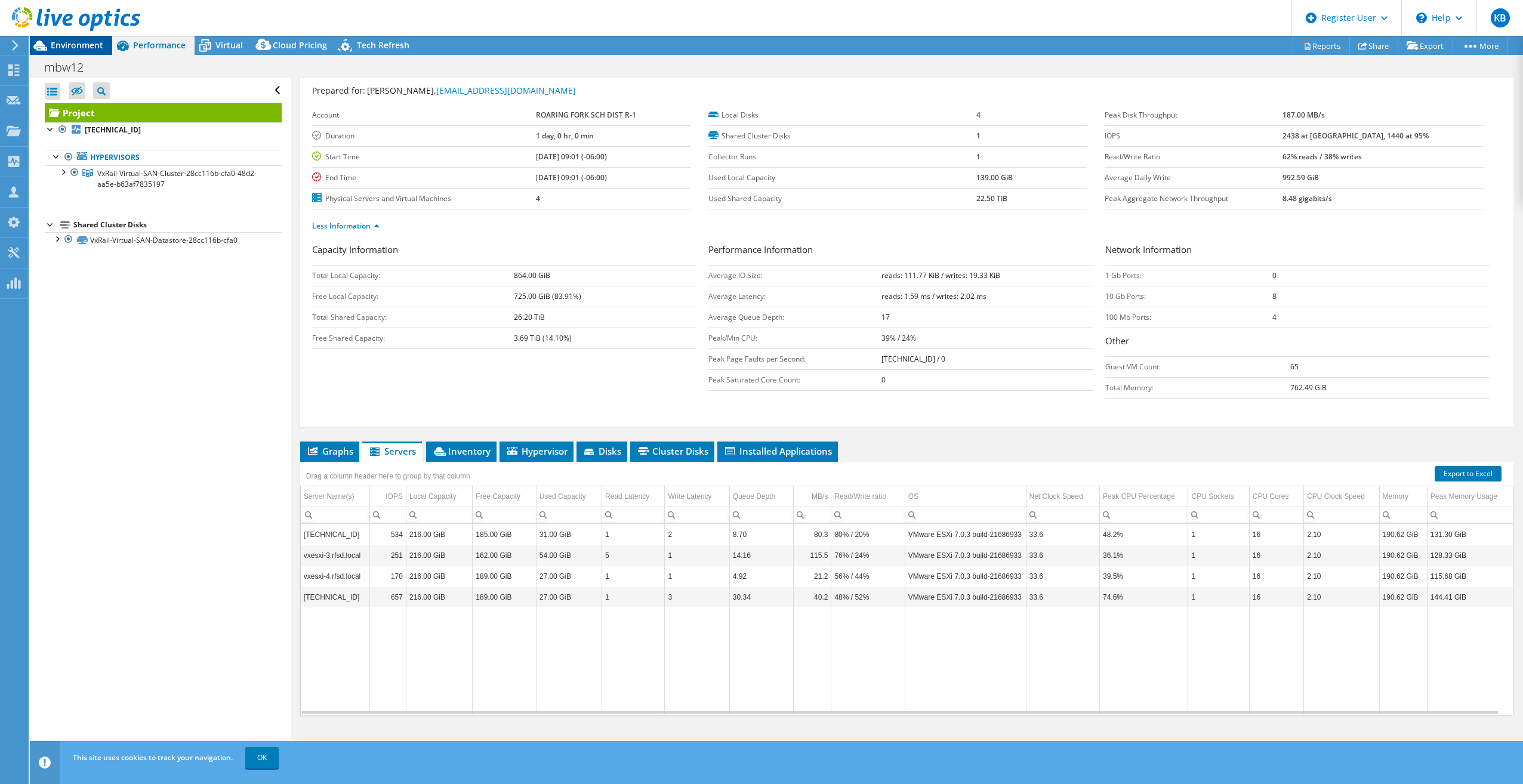
click at [72, 41] on span "Environment" at bounding box center [77, 45] width 53 height 11
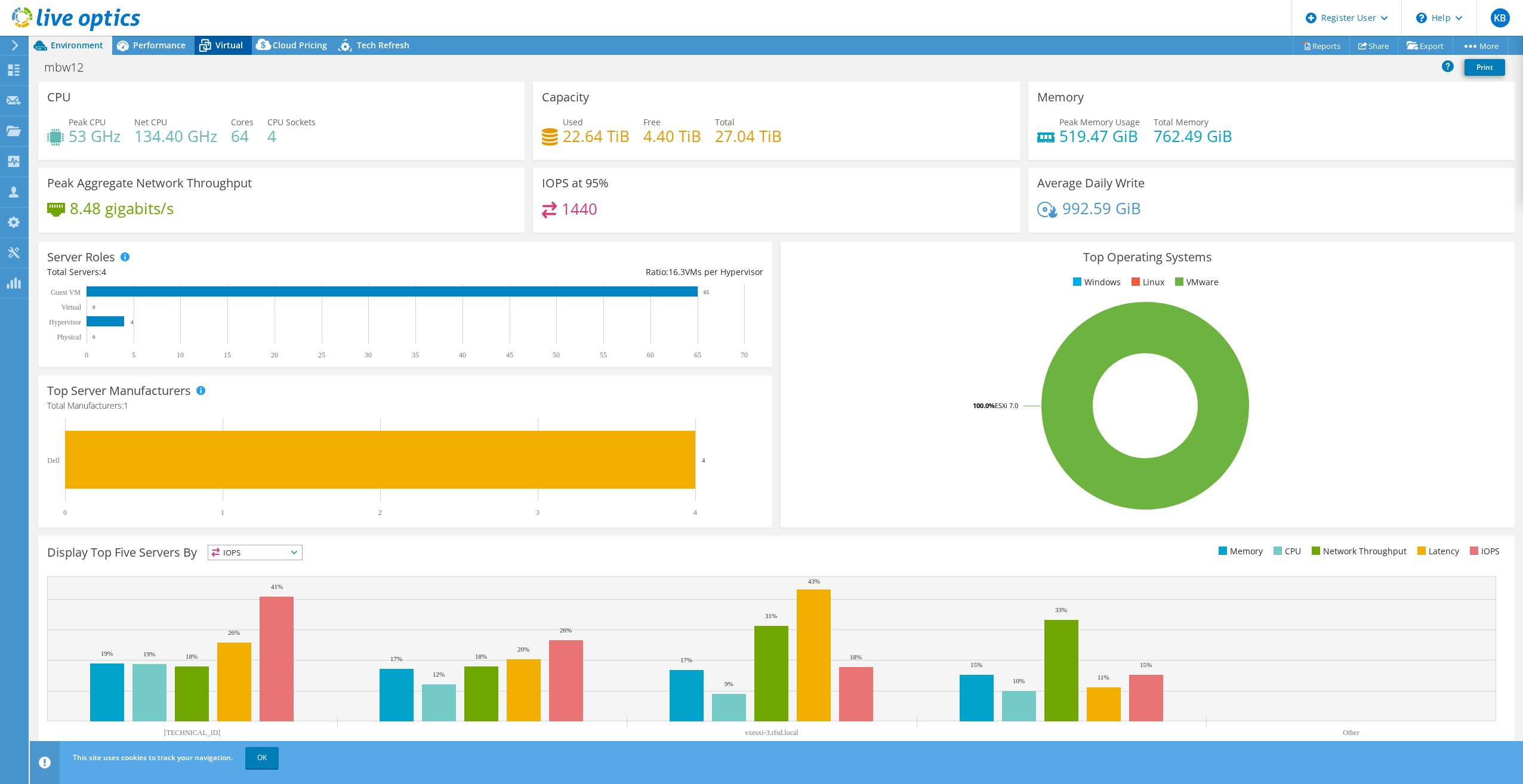
click at [218, 41] on span "Virtual" at bounding box center [229, 45] width 27 height 11
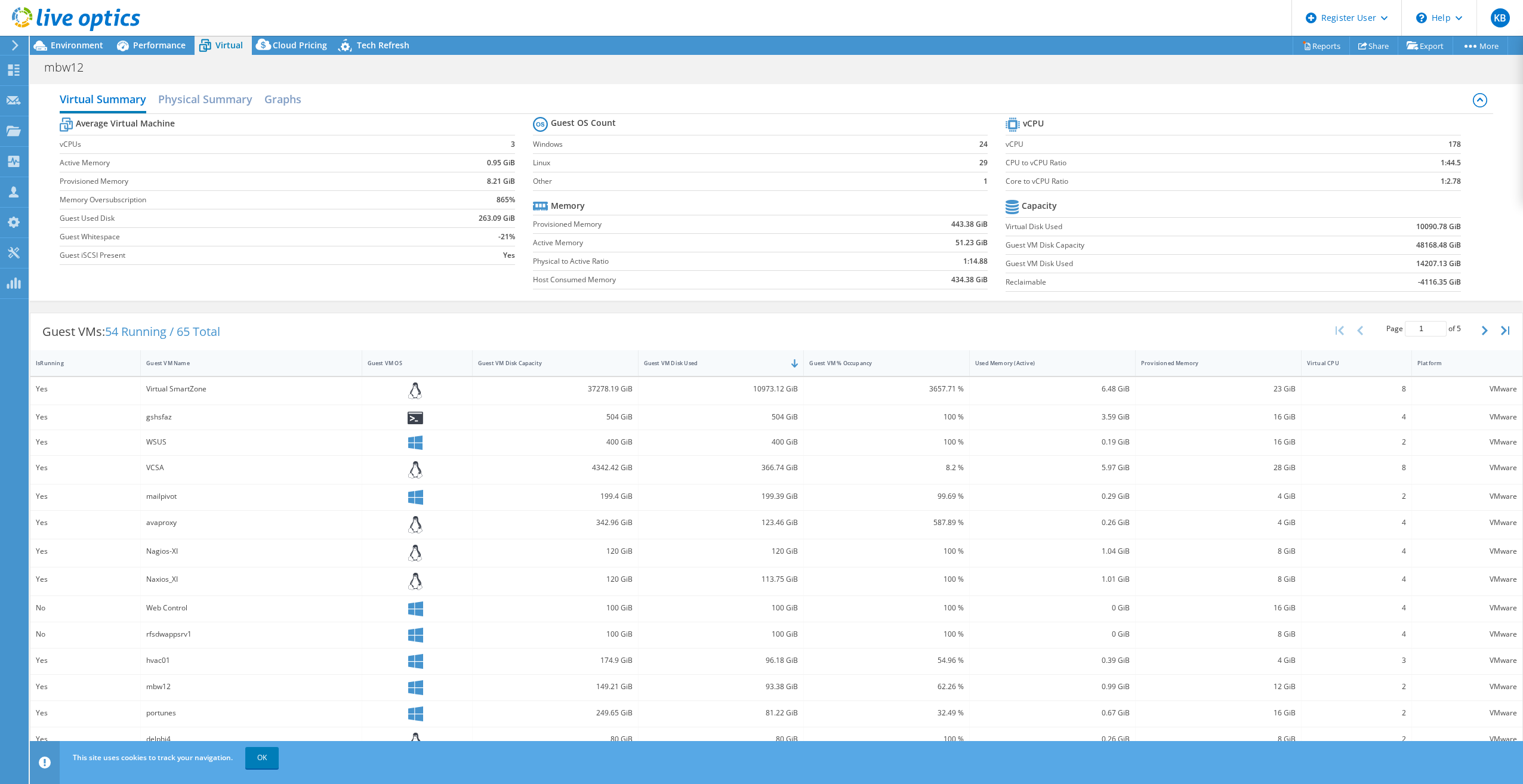
scroll to position [27, 0]
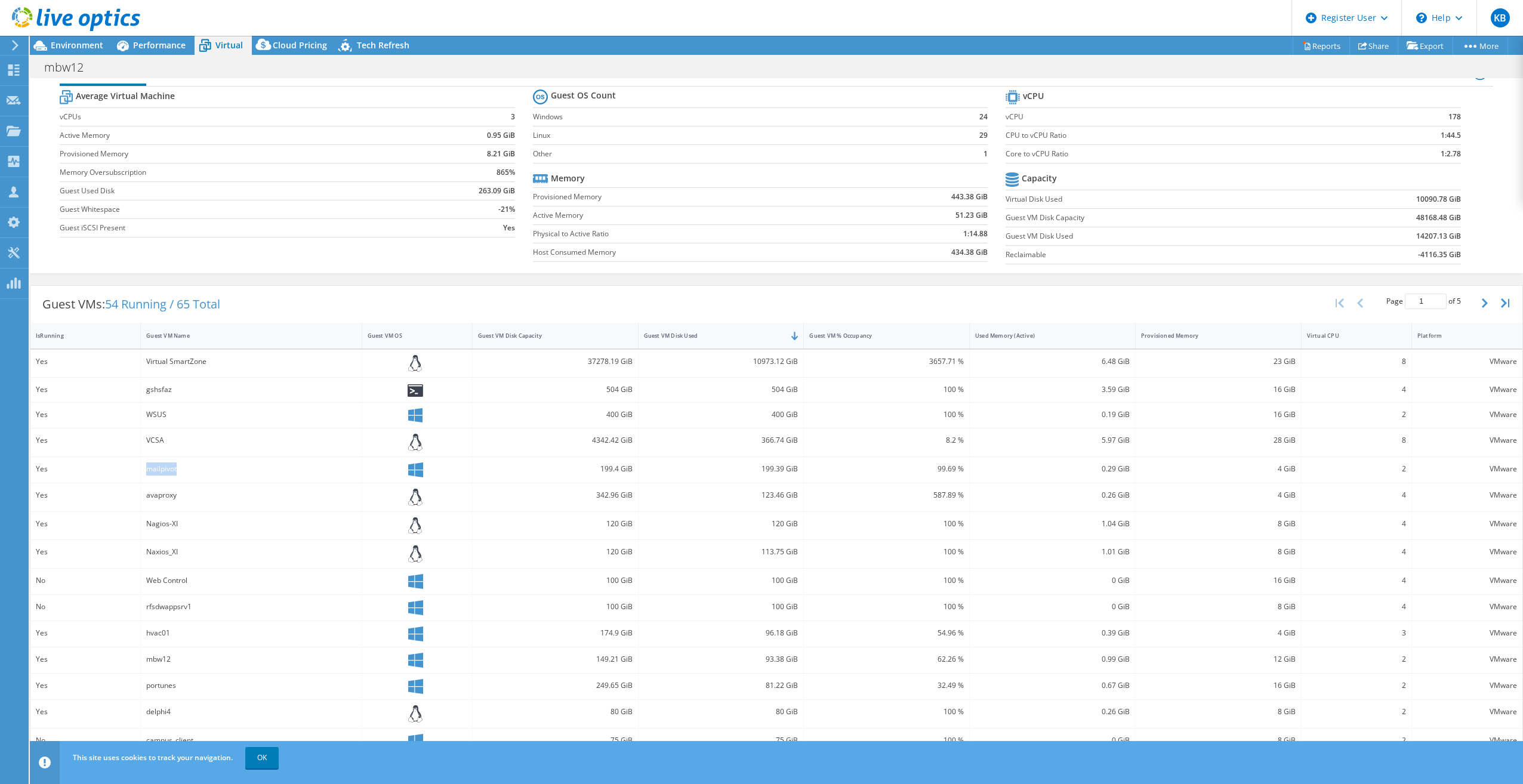
drag, startPoint x: 186, startPoint y: 473, endPoint x: 141, endPoint y: 474, distance: 45.0
click at [141, 474] on div "mailpivot" at bounding box center [251, 470] width 221 height 25
drag, startPoint x: 141, startPoint y: 474, endPoint x: 185, endPoint y: 252, distance: 226.3
click at [185, 252] on div "Average Virtual Machine vCPUs 3 Active Memory 0.95 GiB Provisioned Memory 8.21 …" at bounding box center [776, 178] width 1434 height 184
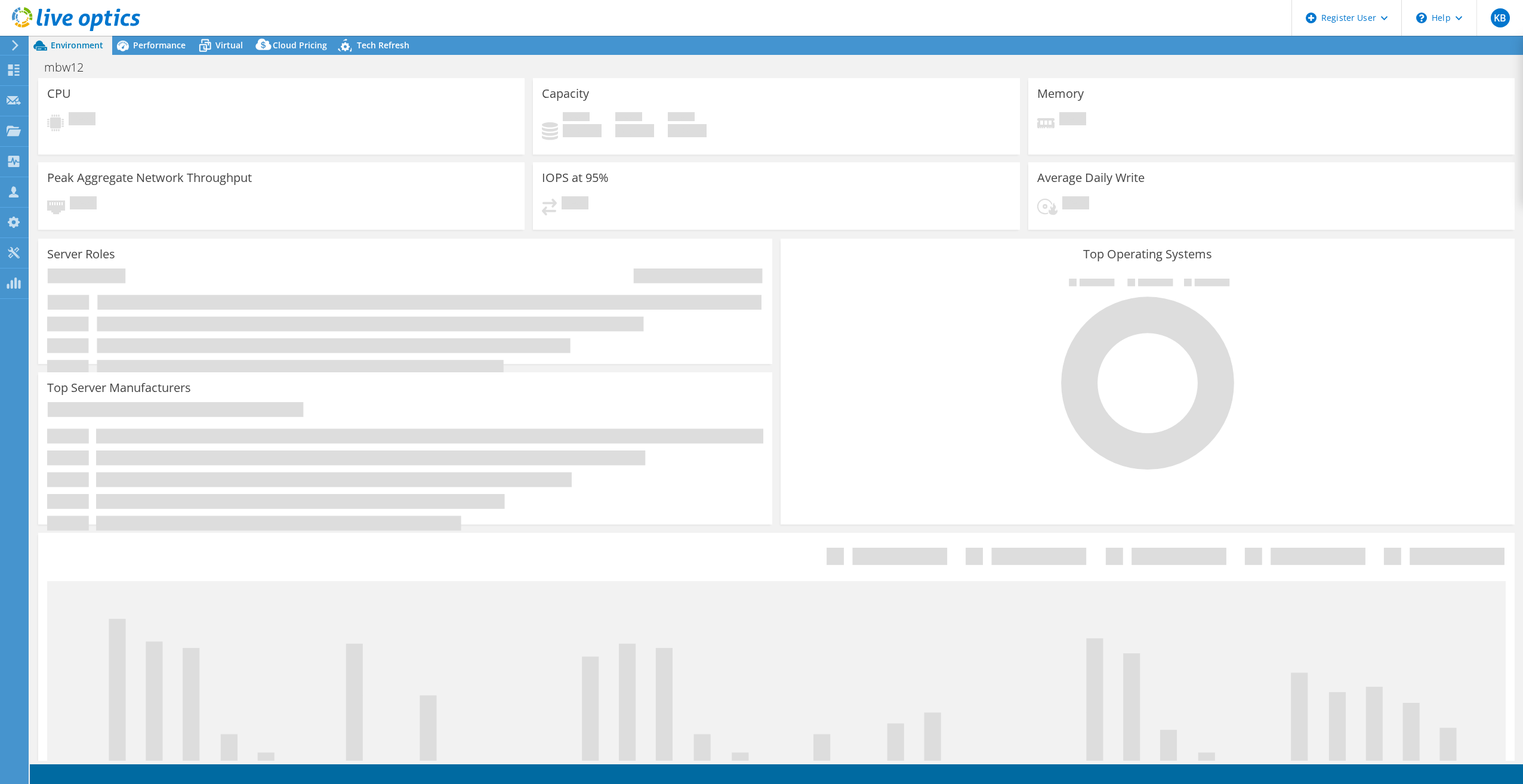
select select "USD"
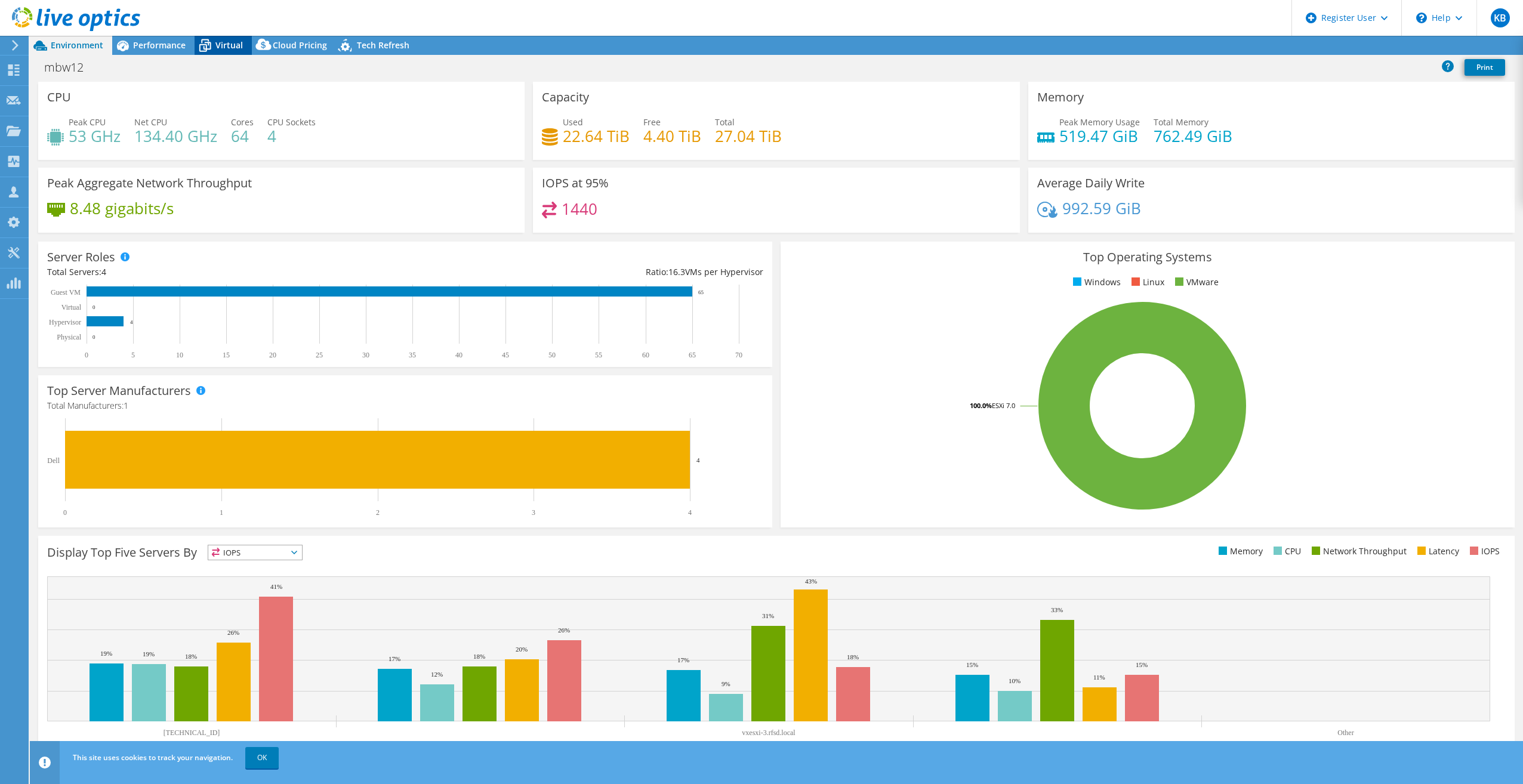
click at [221, 37] on div "Virtual" at bounding box center [223, 45] width 57 height 19
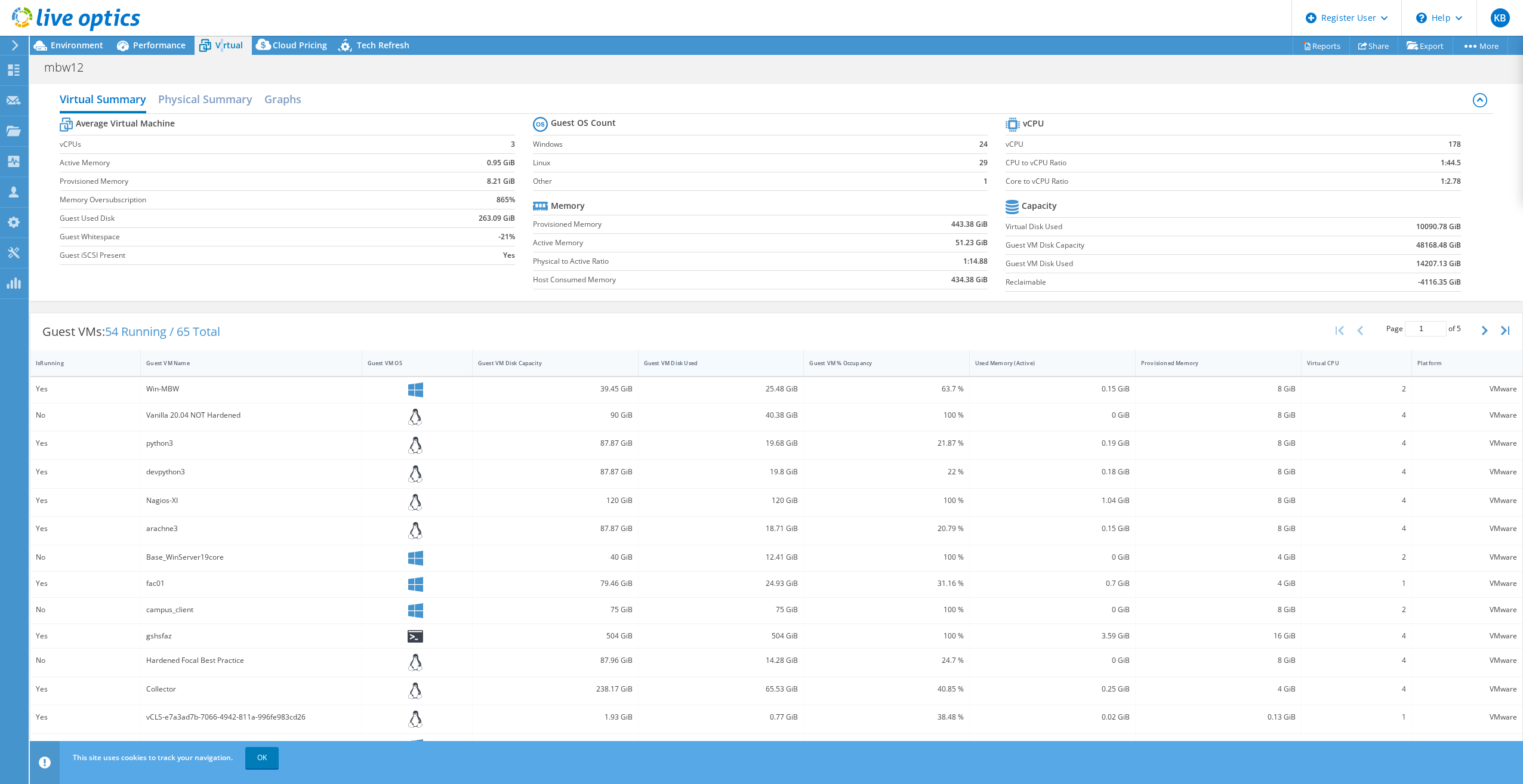
click at [759, 363] on div "Guest VM Disk Used" at bounding box center [714, 363] width 140 height 8
click at [710, 364] on div "Guest VM Disk Used" at bounding box center [714, 363] width 140 height 8
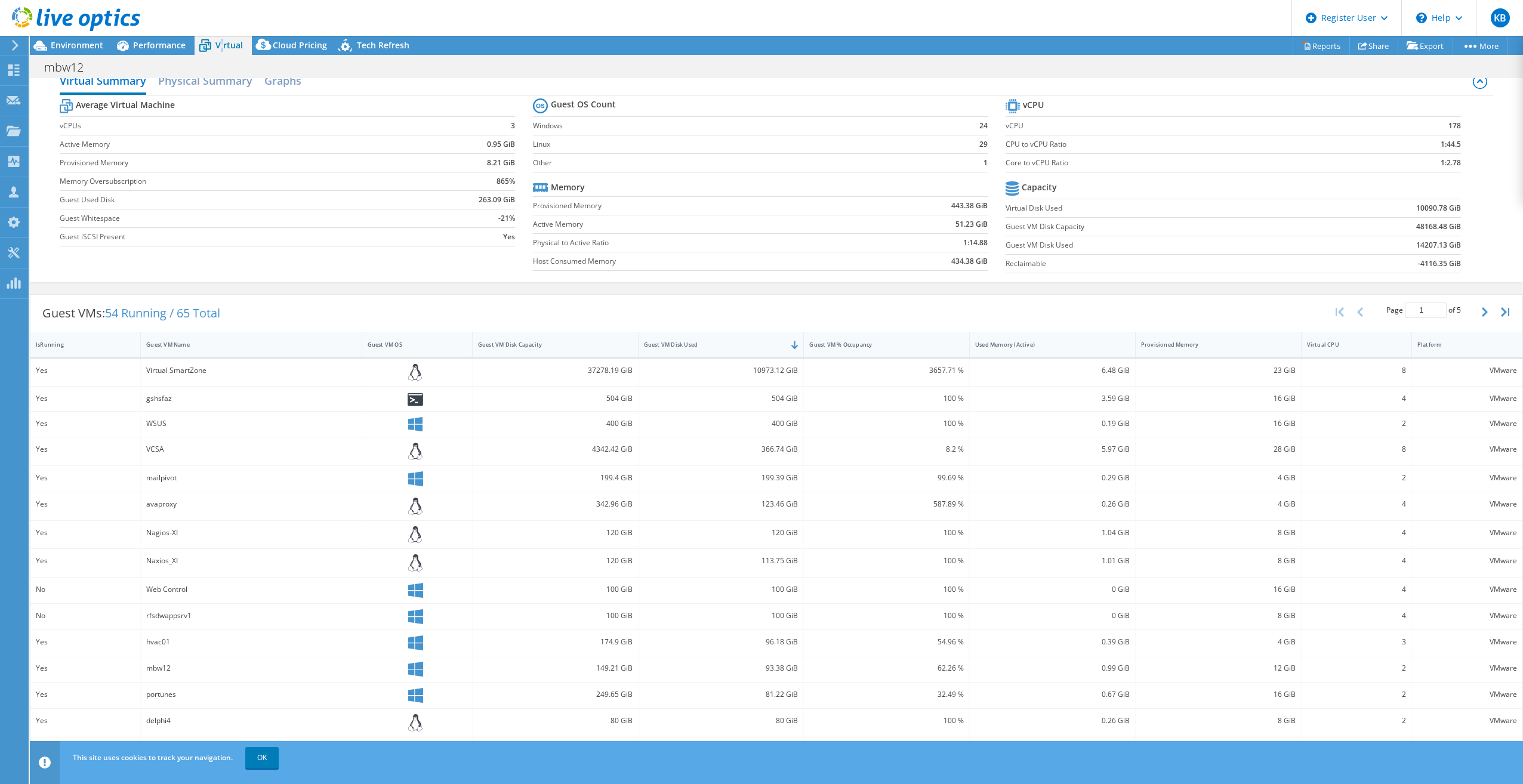
scroll to position [27, 0]
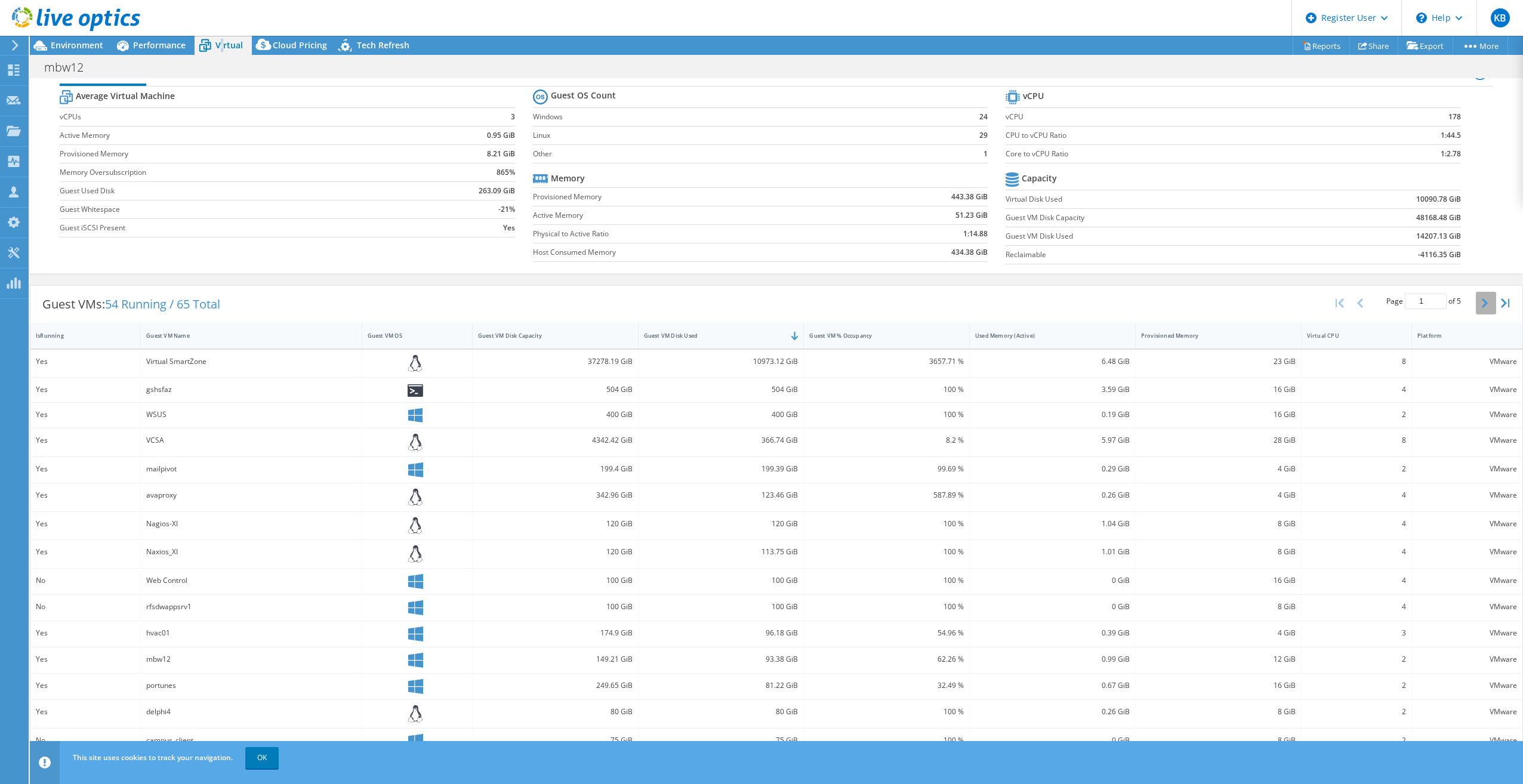
click at [1476, 309] on button "button" at bounding box center [1486, 303] width 20 height 22
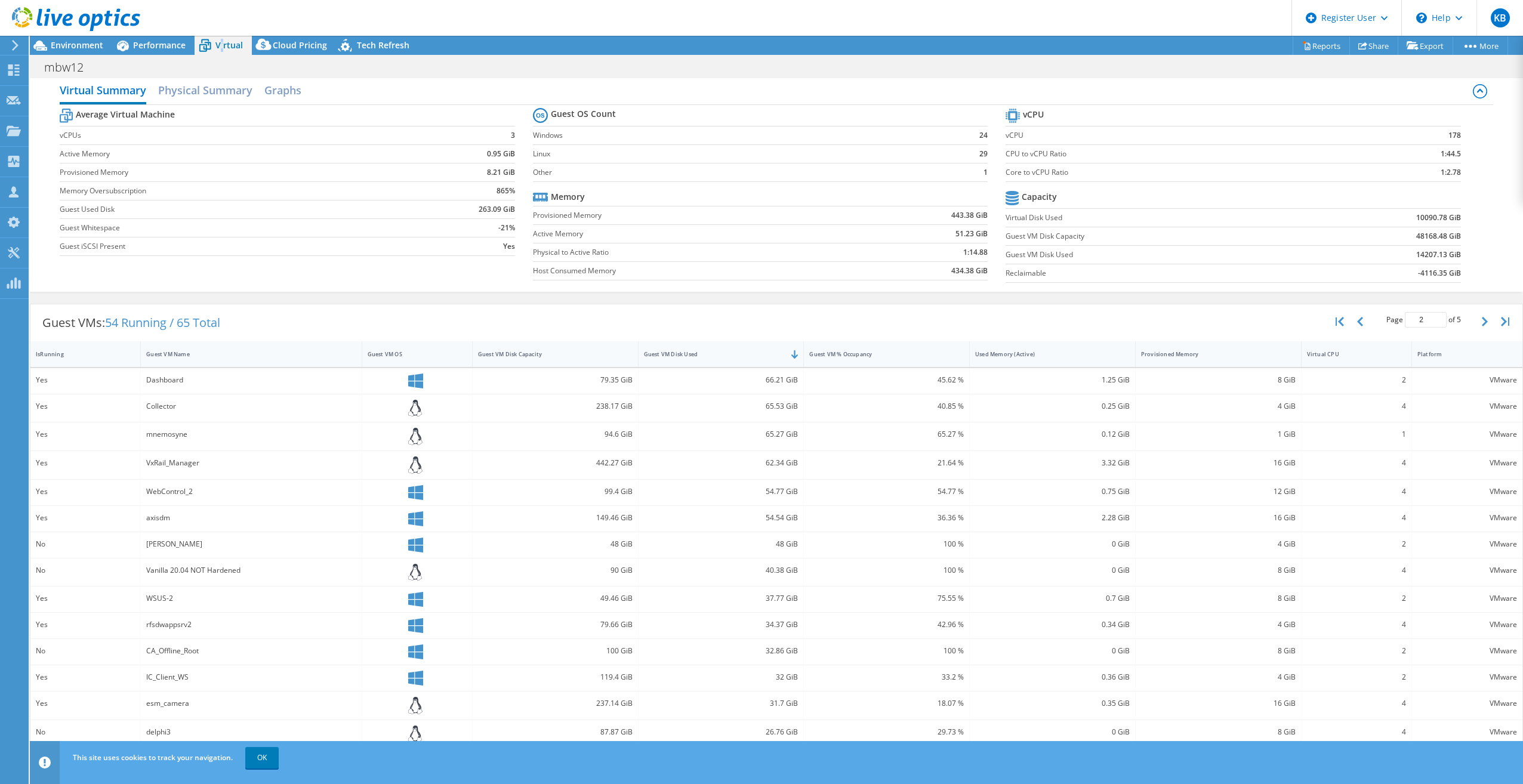
scroll to position [0, 0]
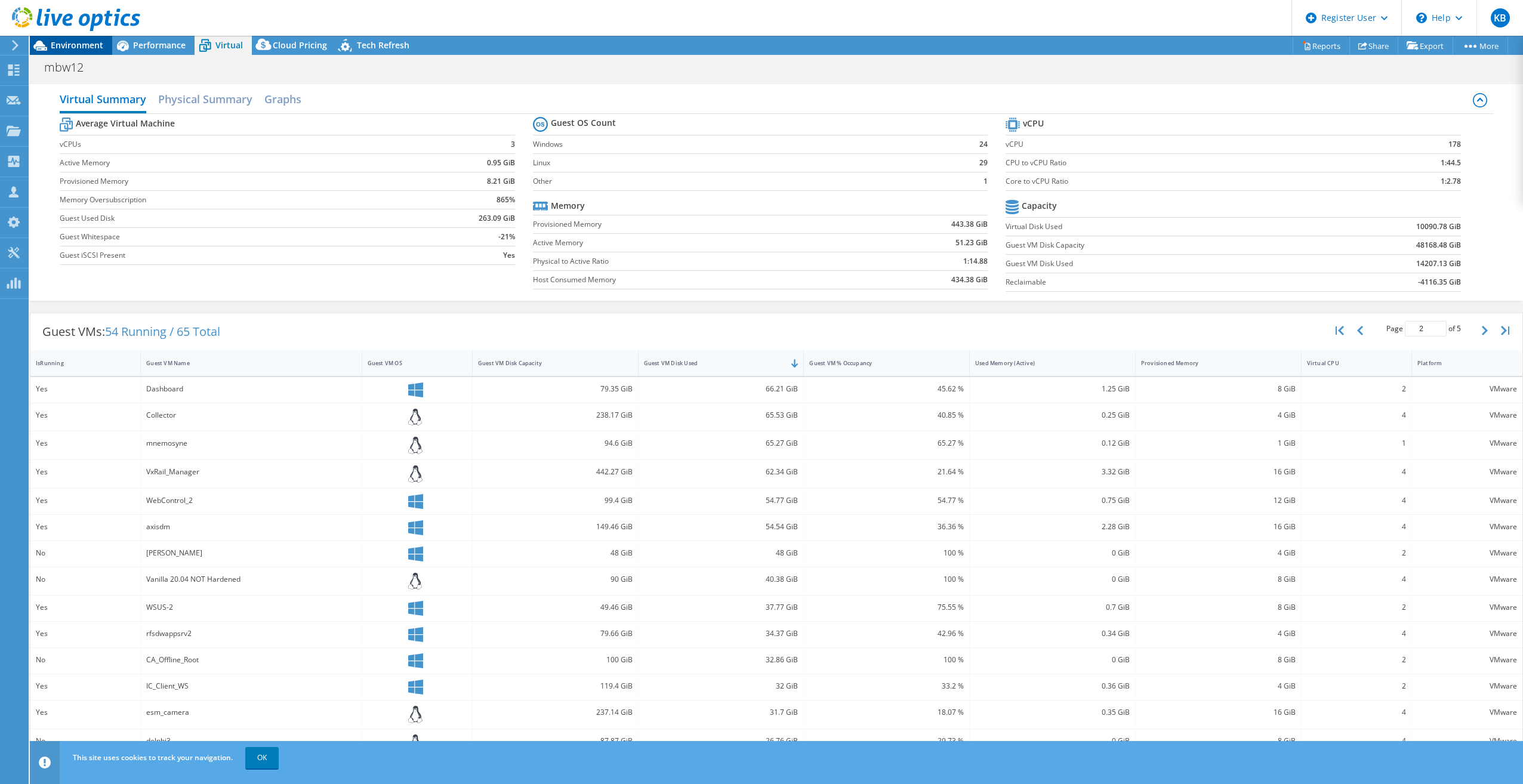
click at [64, 49] on span "Environment" at bounding box center [77, 45] width 53 height 11
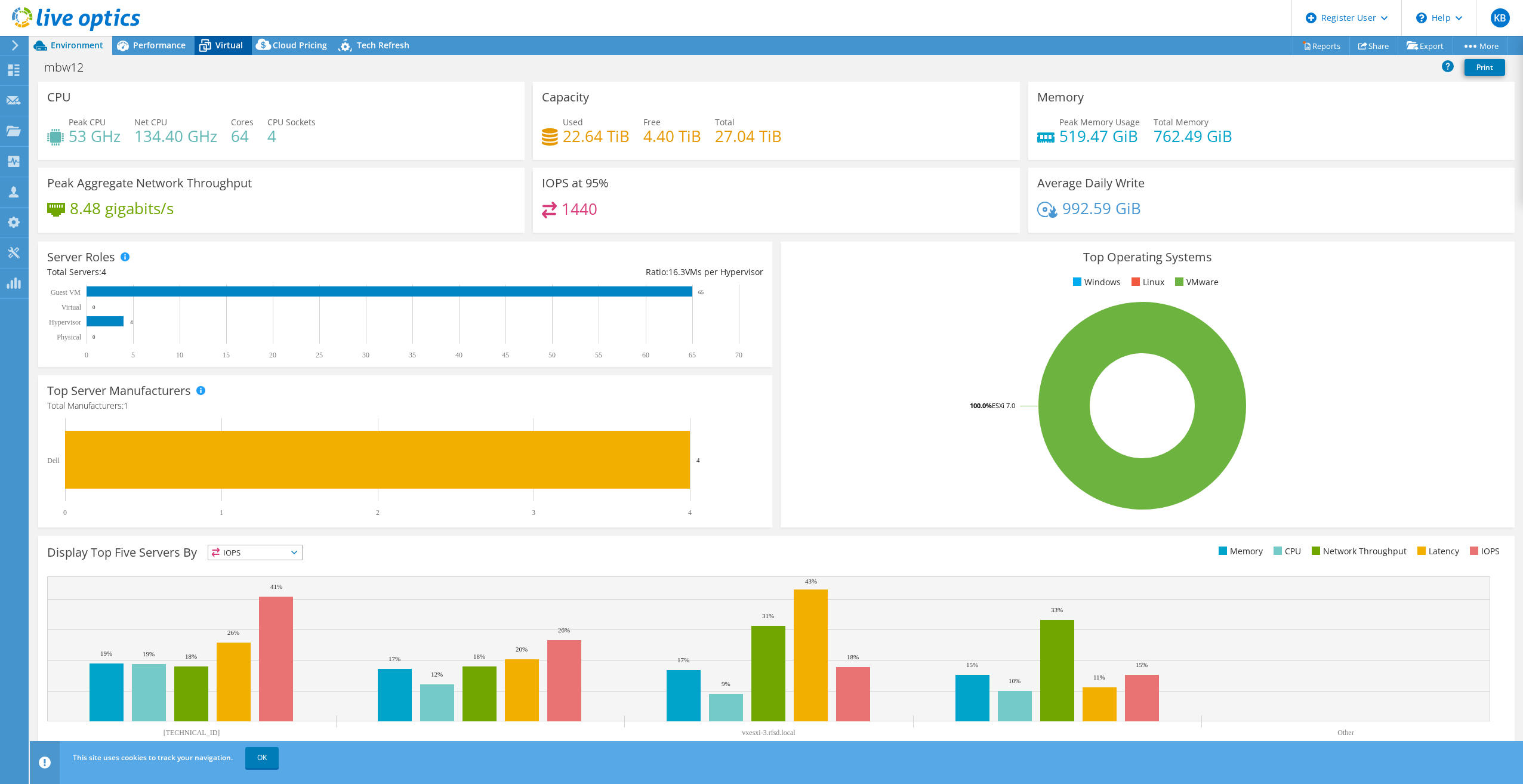
click at [228, 39] on div "Virtual" at bounding box center [223, 45] width 57 height 19
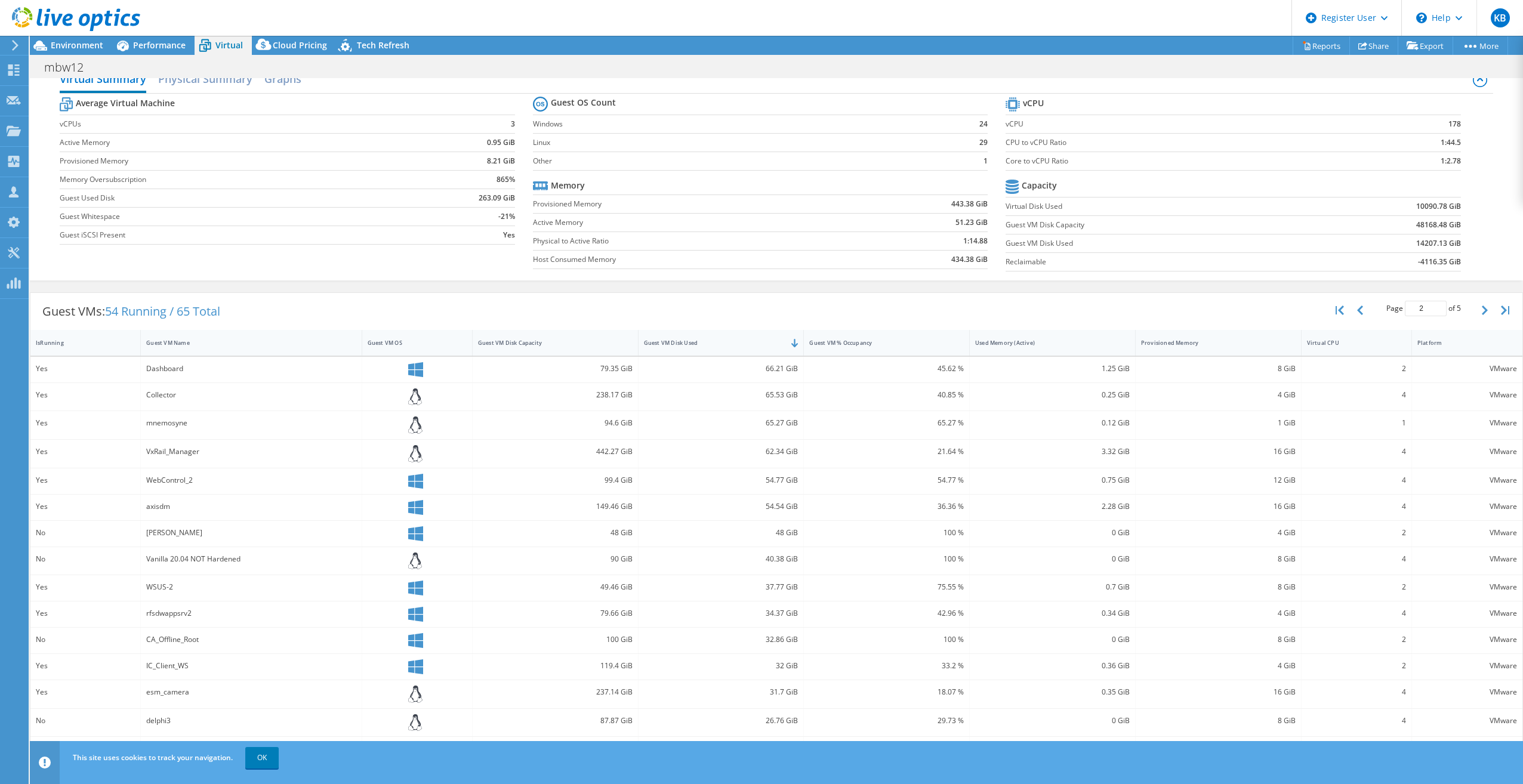
scroll to position [29, 0]
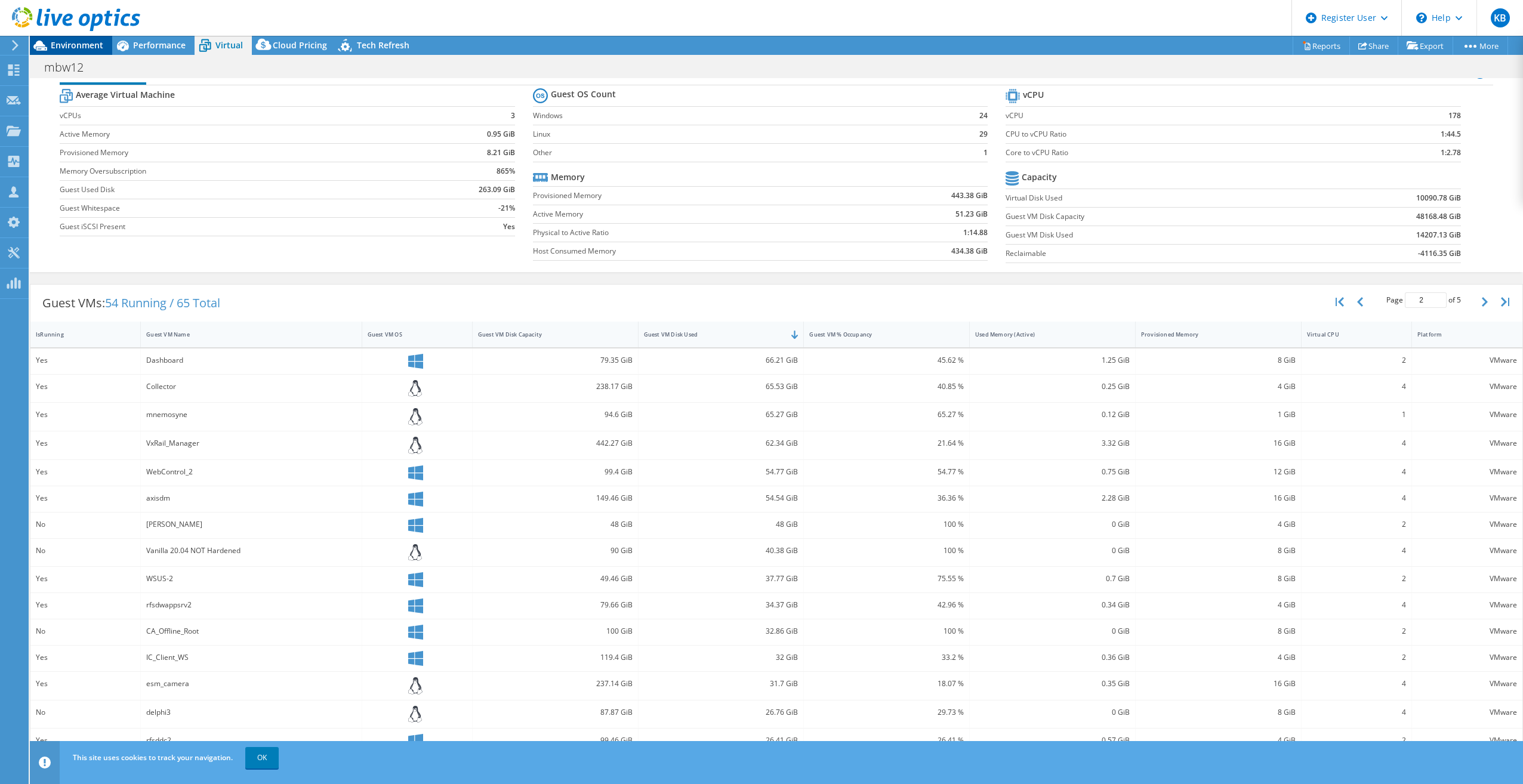
click at [72, 48] on span "Environment" at bounding box center [77, 45] width 53 height 11
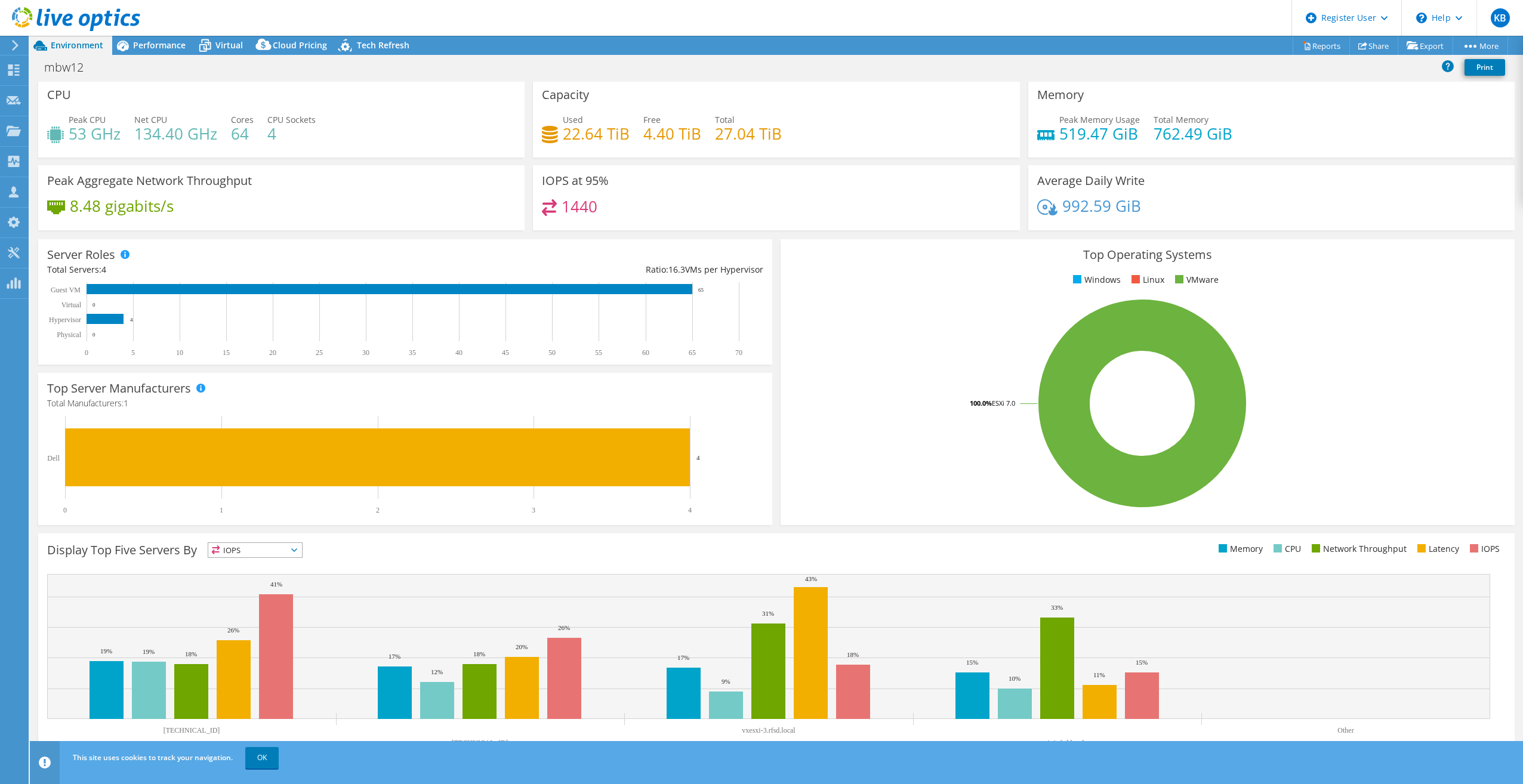
scroll to position [0, 0]
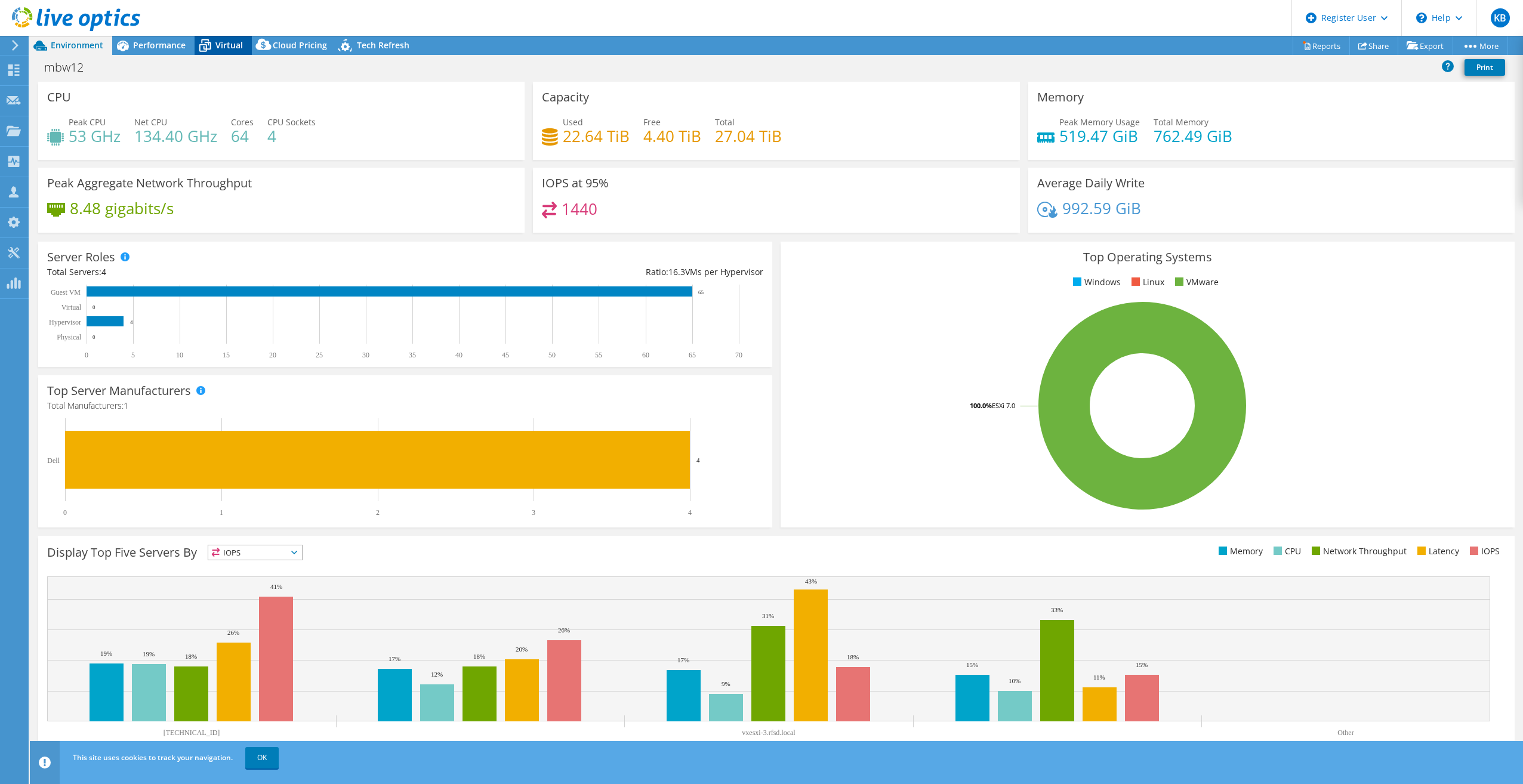
click at [224, 51] on div "Virtual" at bounding box center [223, 45] width 57 height 19
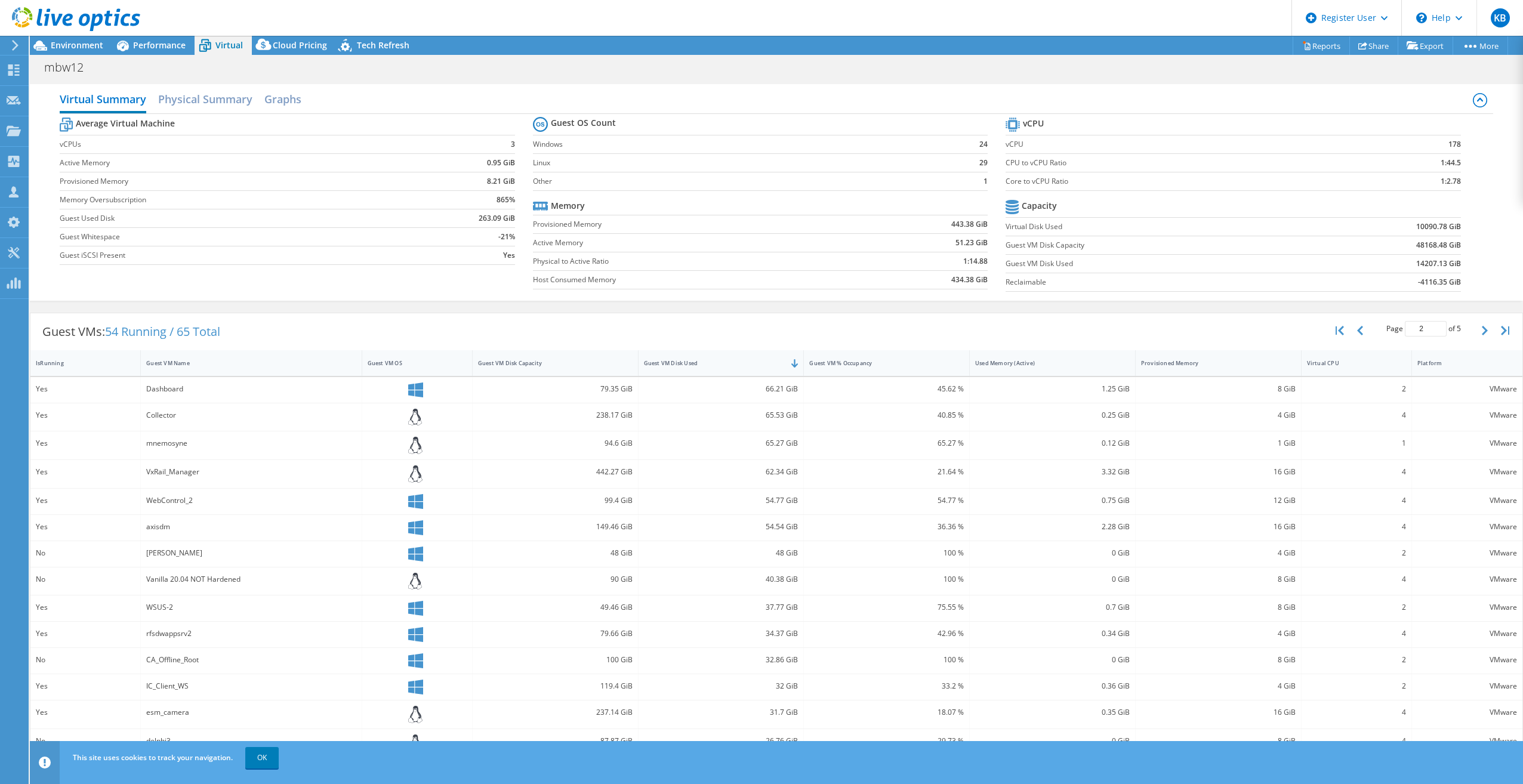
scroll to position [29, 0]
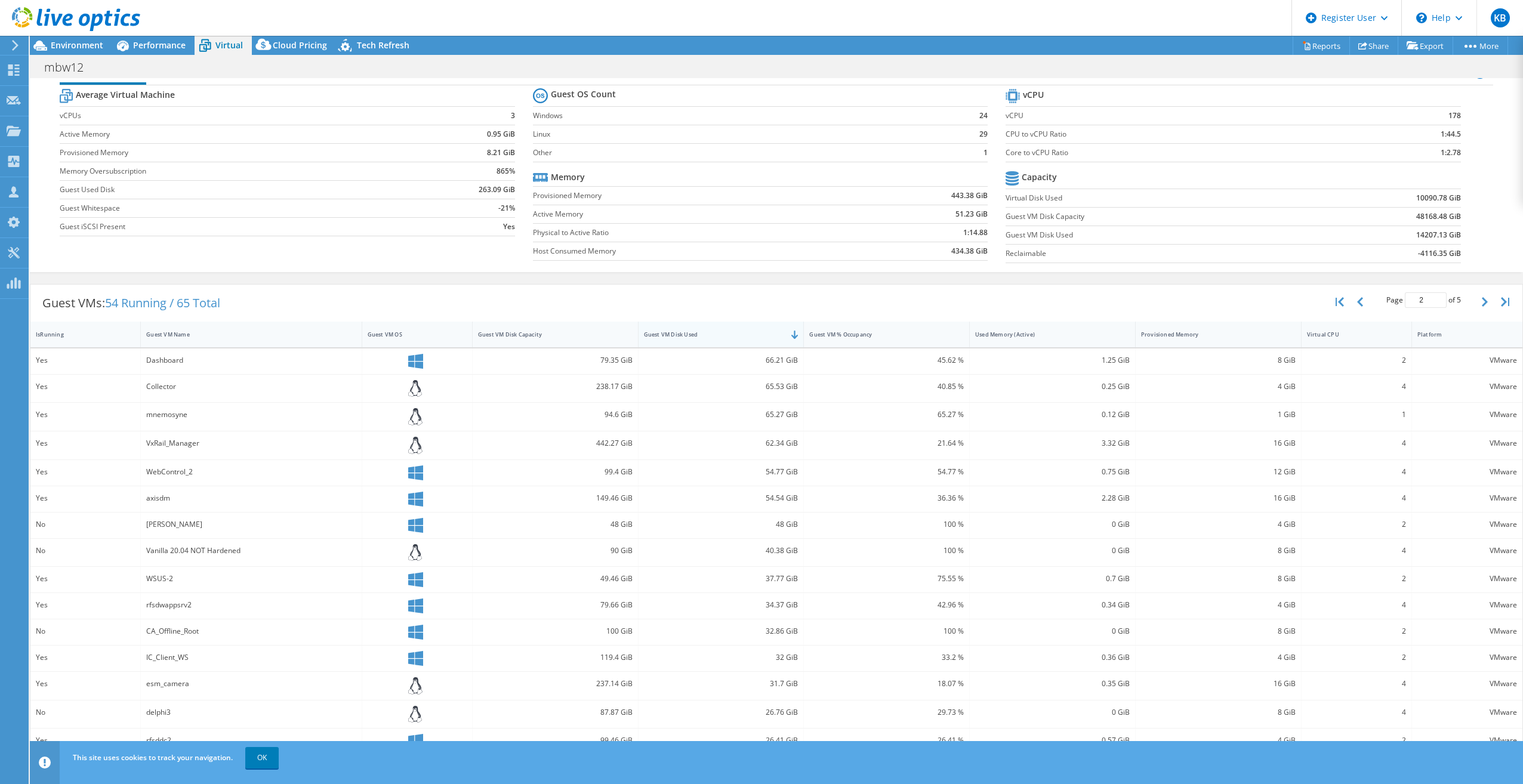
click at [695, 332] on div "Guest VM Disk Used" at bounding box center [714, 334] width 140 height 8
type input "1"
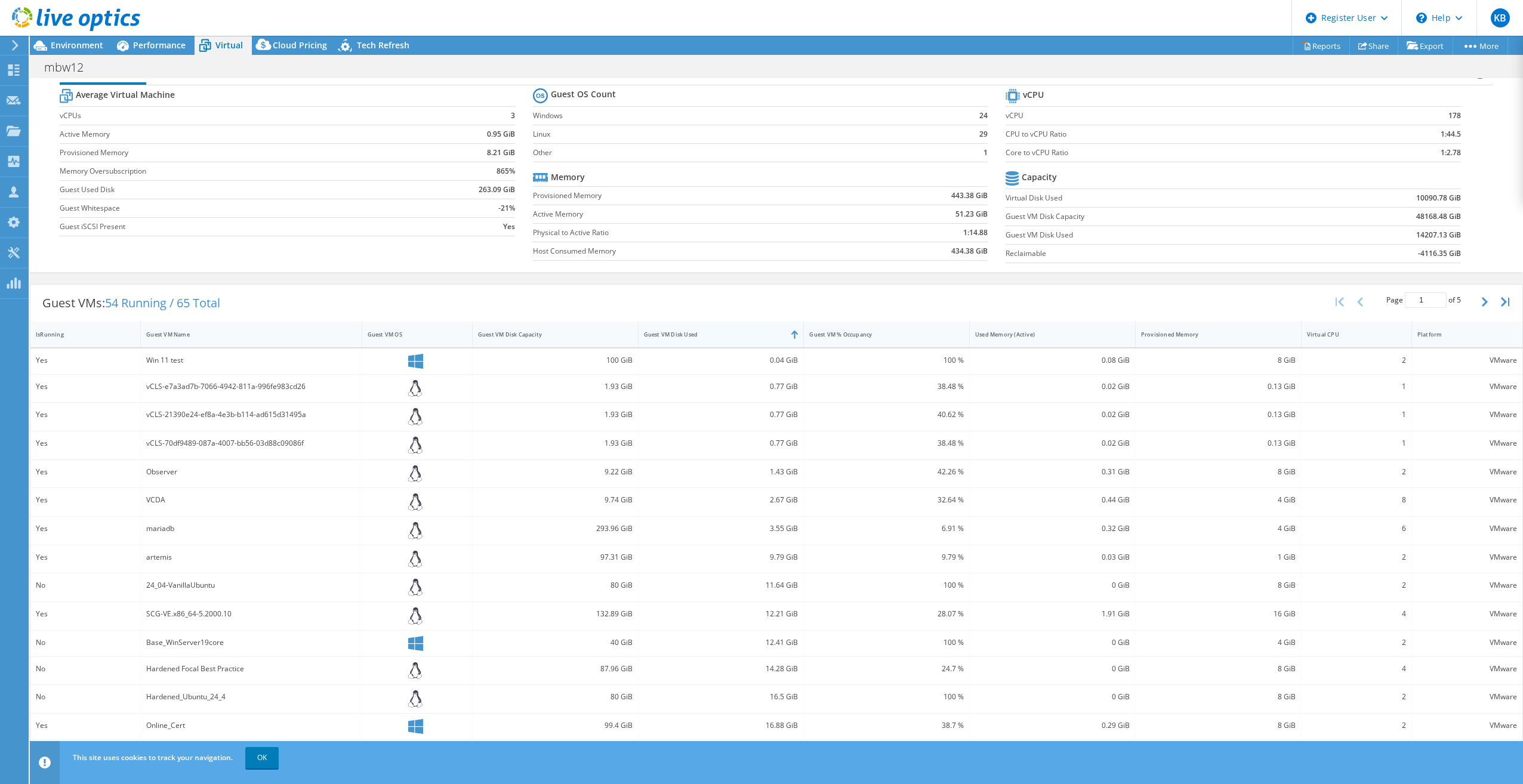
click at [695, 332] on div "Guest VM Disk Used" at bounding box center [714, 334] width 140 height 8
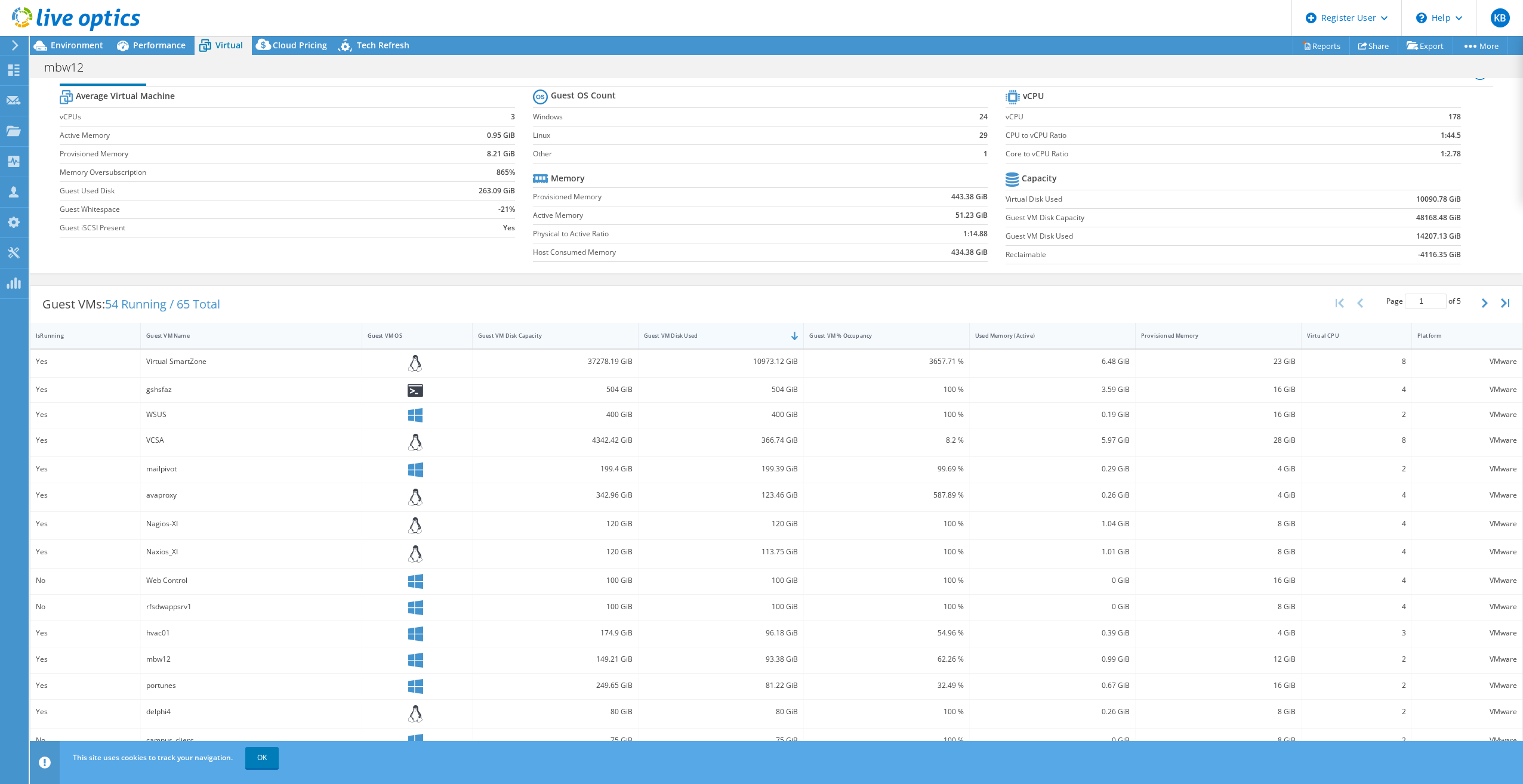
scroll to position [27, 0]
